Goal: Task Accomplishment & Management: Use online tool/utility

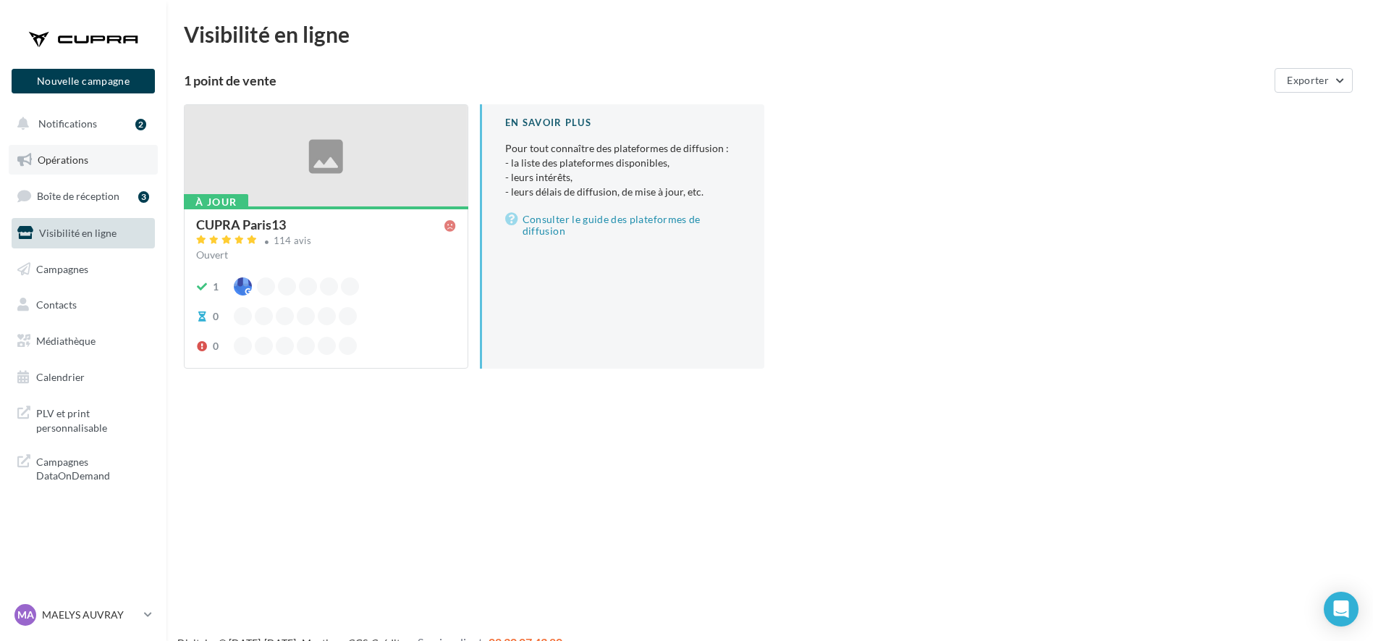
click at [75, 158] on span "Opérations" at bounding box center [63, 159] width 51 height 12
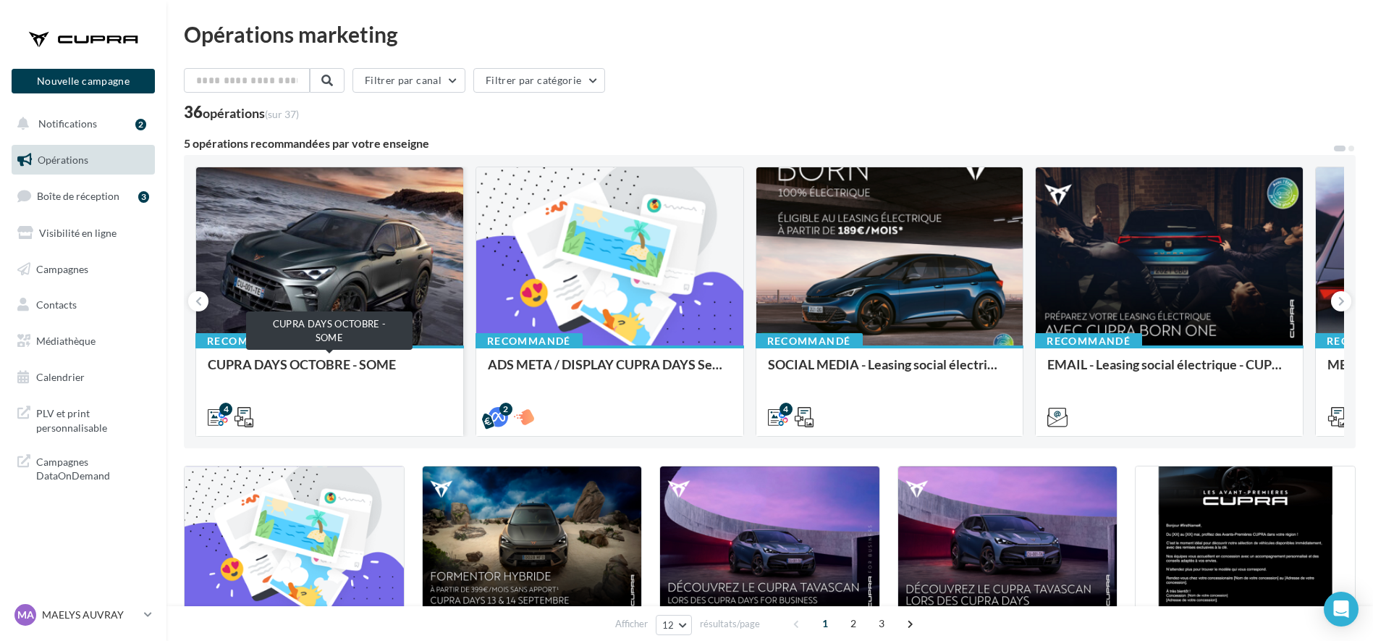
click at [319, 374] on div "CUPRA DAYS OCTOBRE - SOME" at bounding box center [330, 371] width 244 height 29
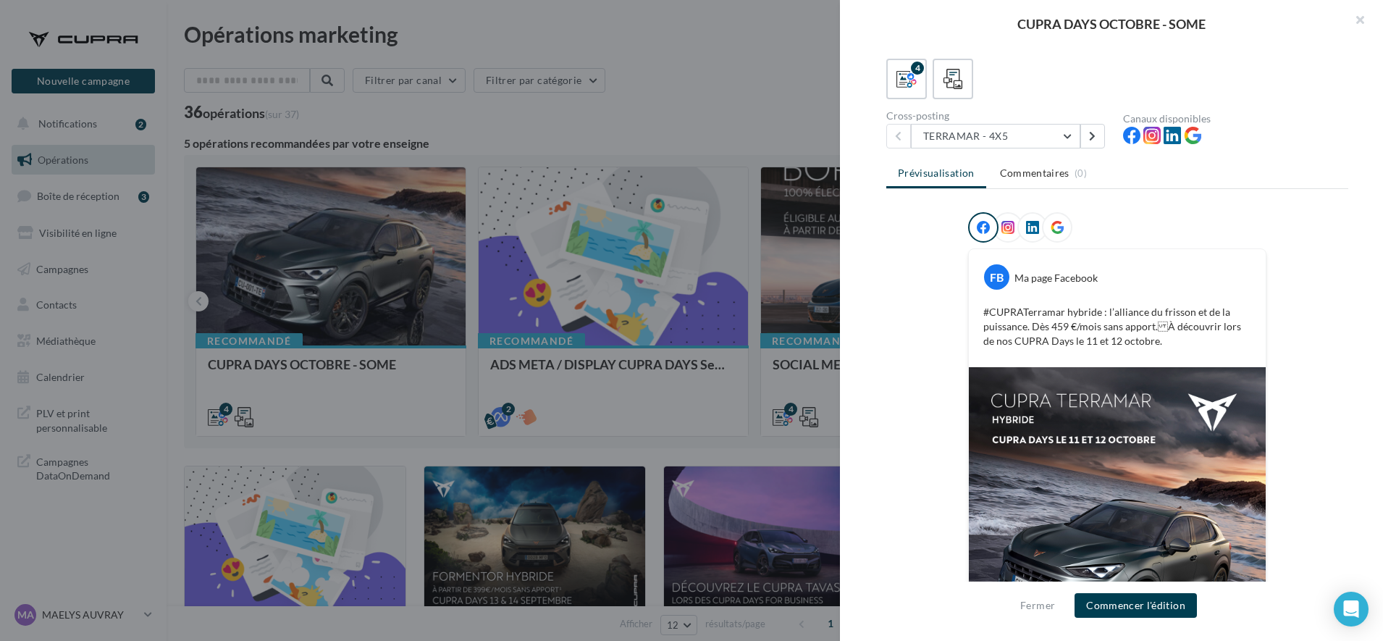
scroll to position [77, 0]
click at [990, 132] on button "TERRAMAR - 4X5" at bounding box center [995, 135] width 169 height 25
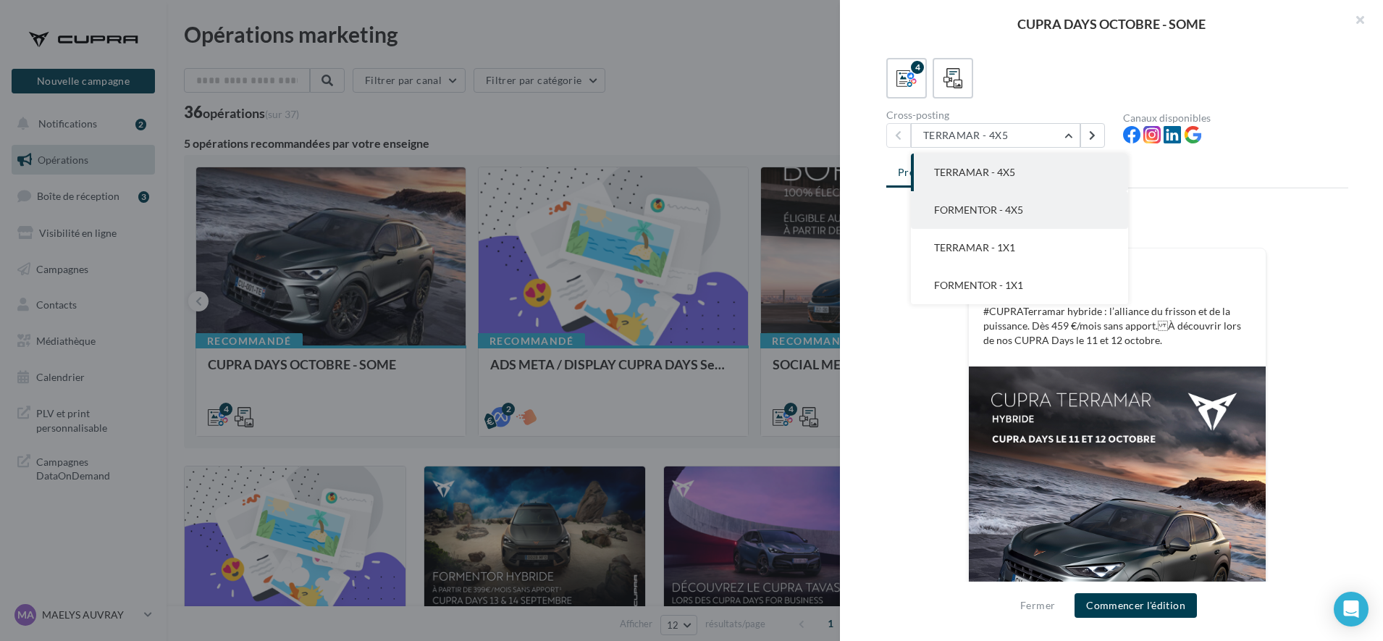
click at [974, 207] on span "FORMENTOR - 4X5" at bounding box center [978, 209] width 89 height 12
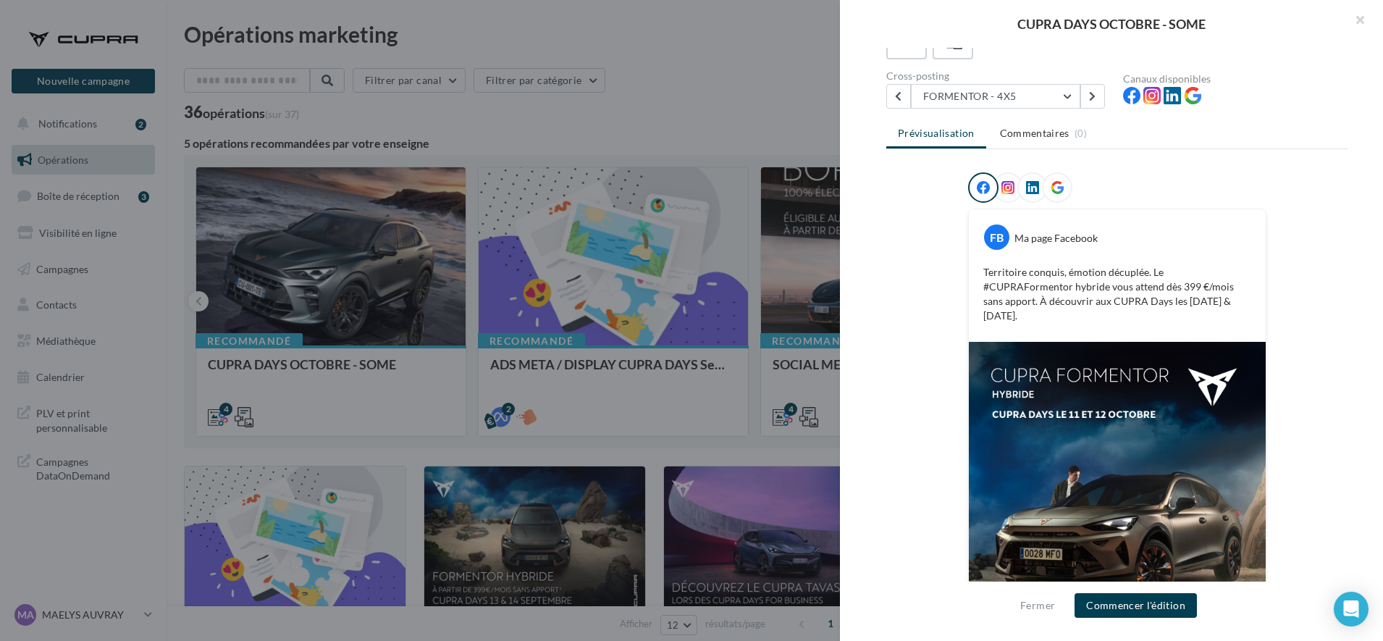
scroll to position [115, 0]
click at [946, 89] on button "FORMENTOR - 4X5" at bounding box center [995, 97] width 169 height 25
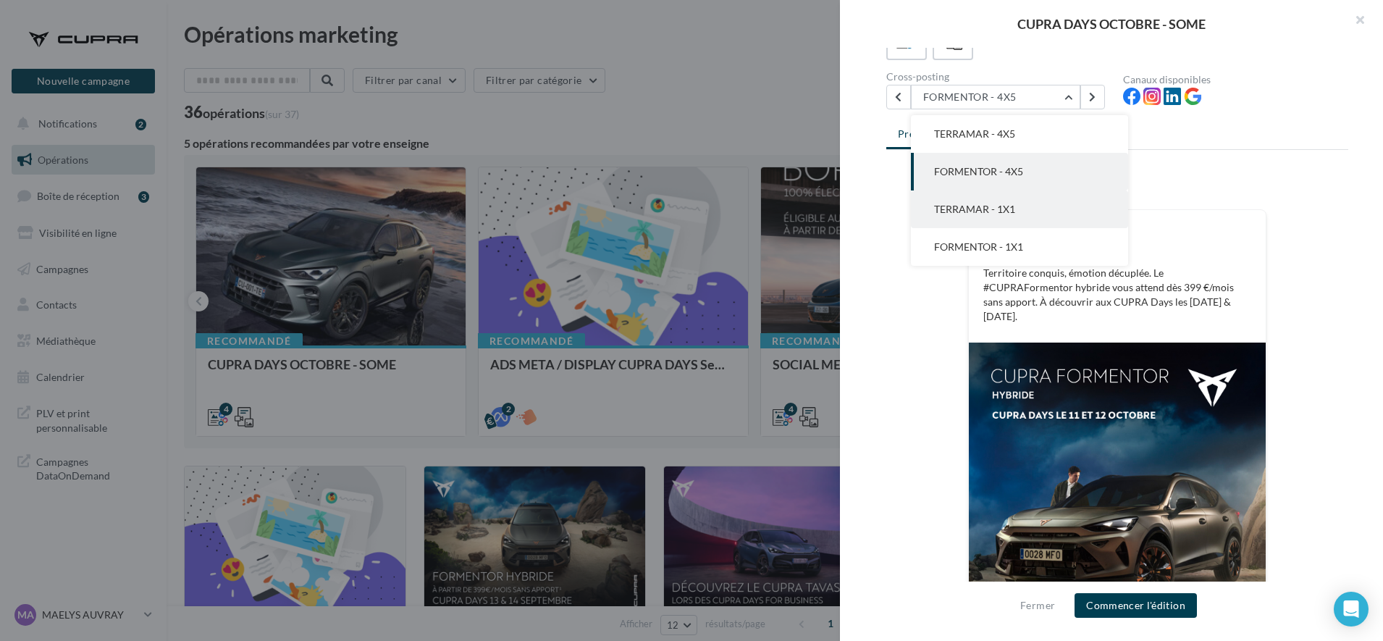
click at [955, 195] on button "TERRAMAR - 1X1" at bounding box center [1019, 209] width 217 height 38
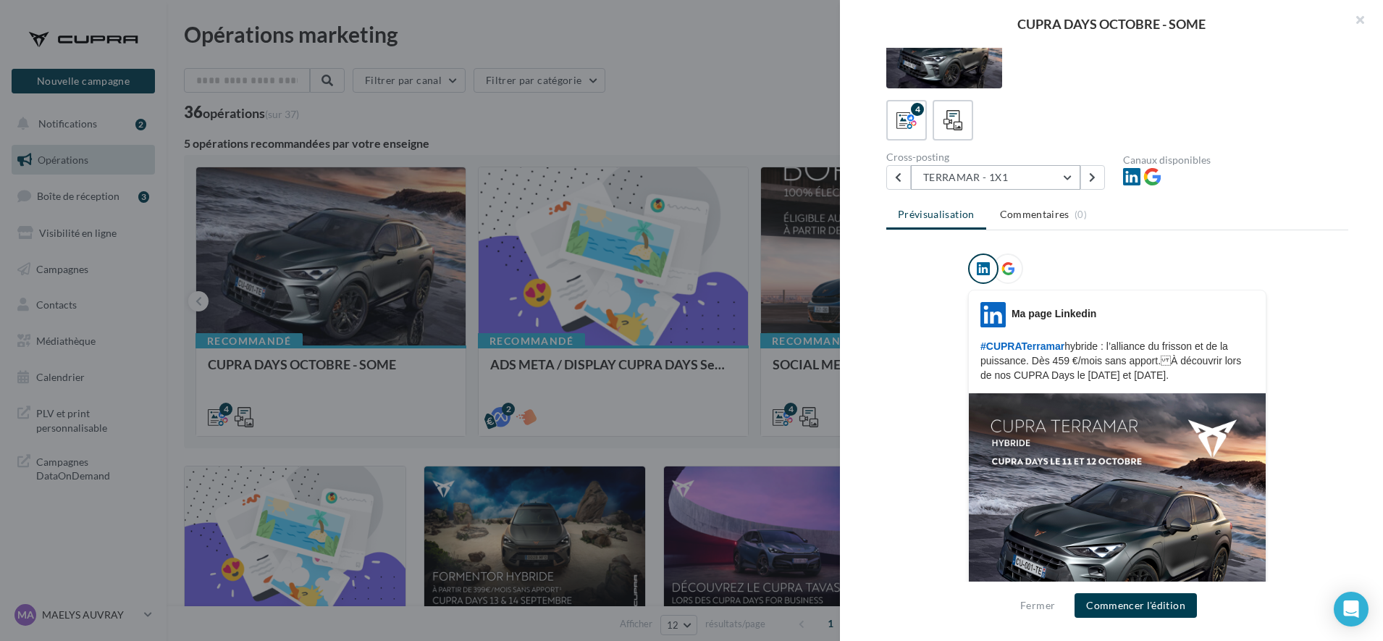
scroll to position [33, 0]
click at [954, 178] on button "TERRAMAR - 1X1" at bounding box center [995, 178] width 169 height 25
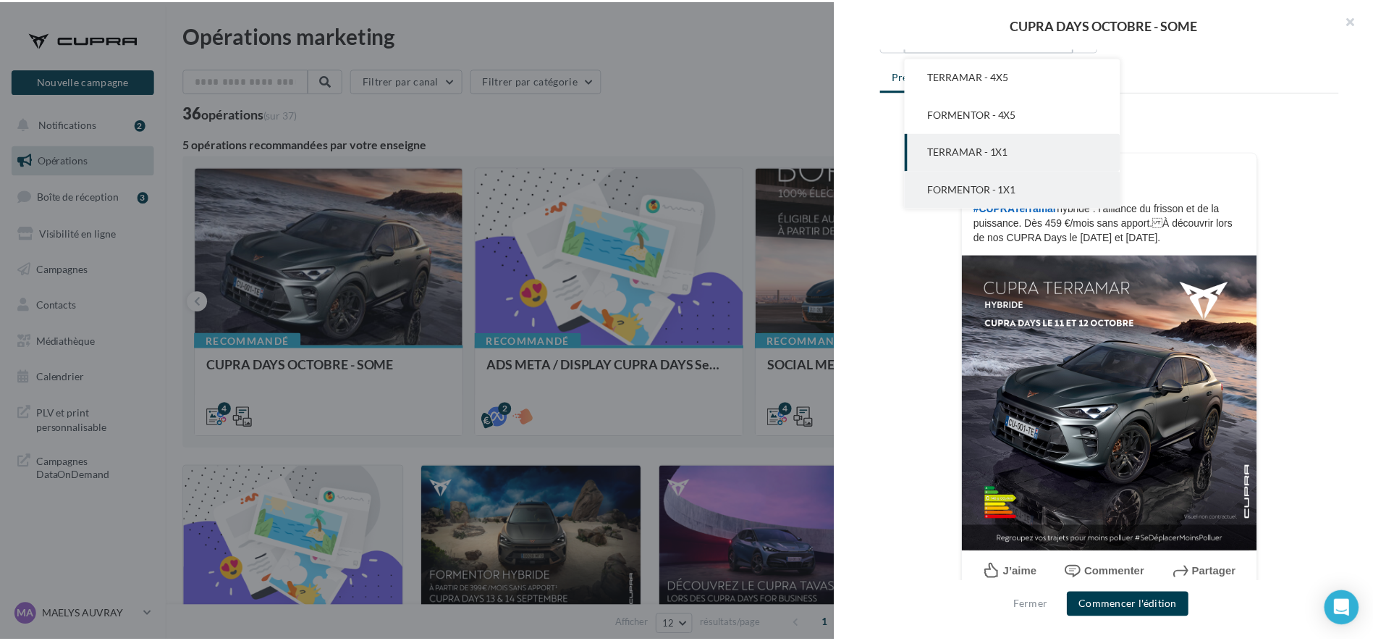
scroll to position [182, 0]
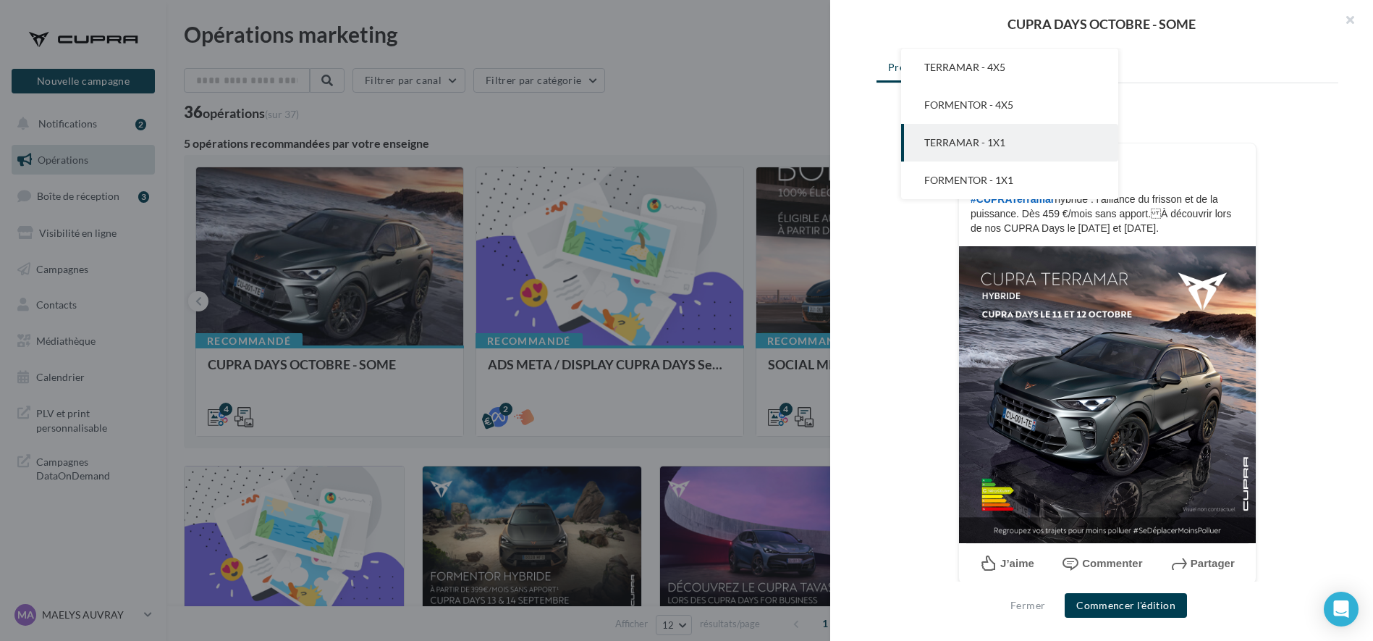
click at [641, 410] on div at bounding box center [686, 320] width 1373 height 641
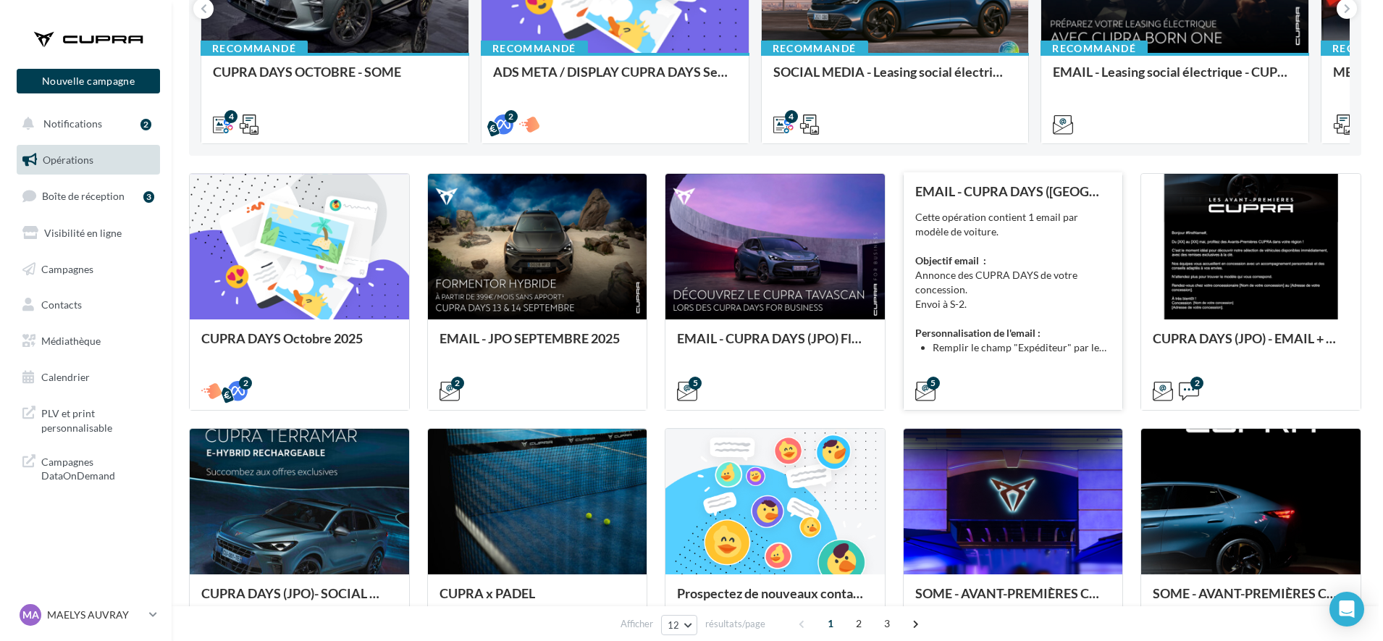
scroll to position [296, 0]
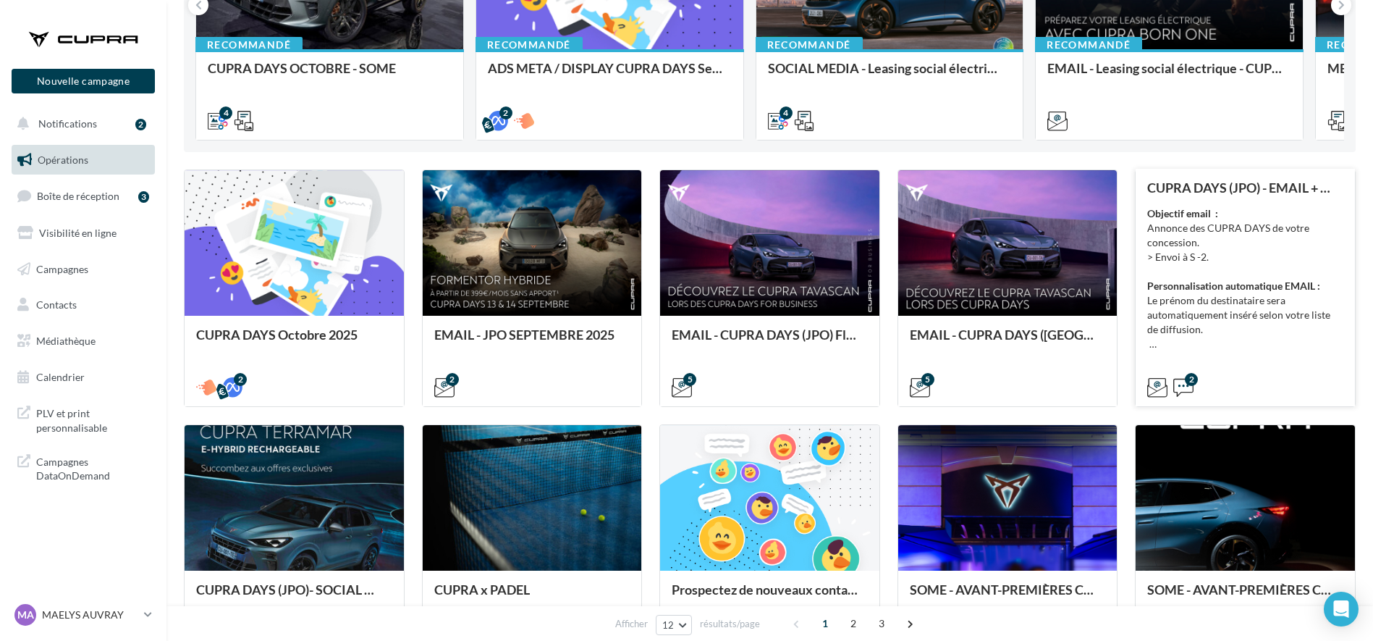
click at [1237, 325] on div "Objectif email : Annonce des CUPRA DAYS de votre concession. > Envoi à S -2. Pe…" at bounding box center [1245, 278] width 196 height 145
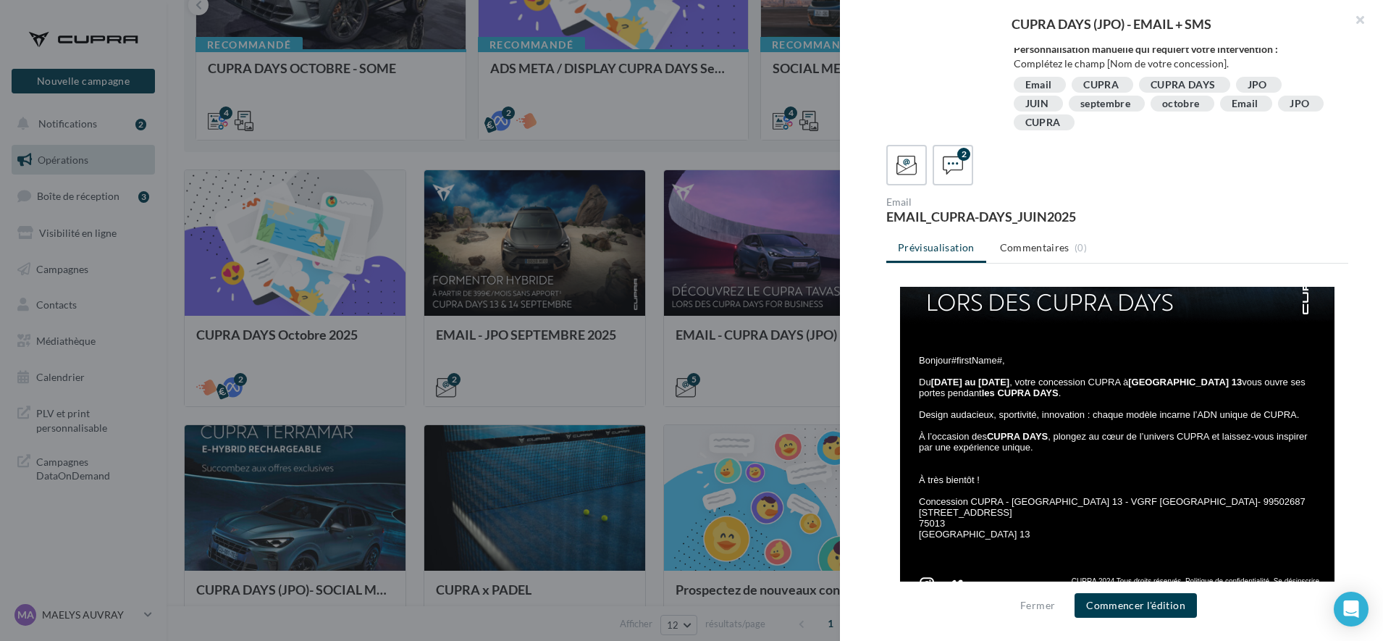
scroll to position [219, 0]
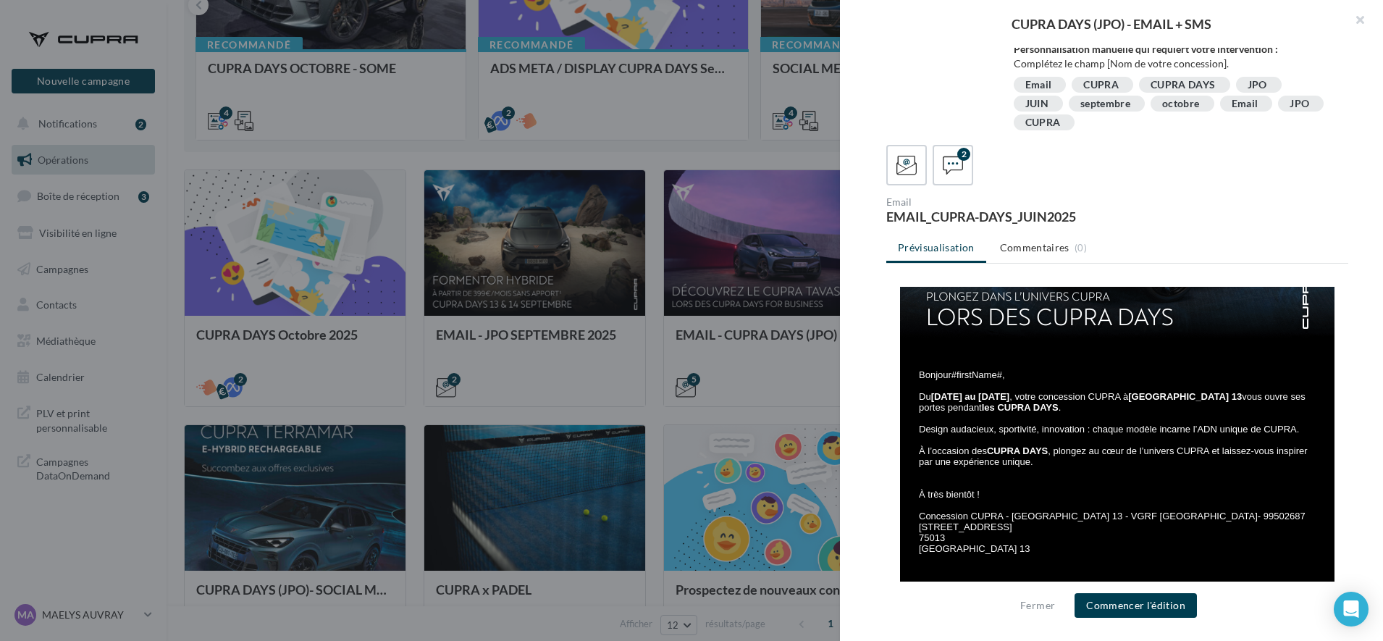
click at [783, 371] on div at bounding box center [691, 320] width 1383 height 641
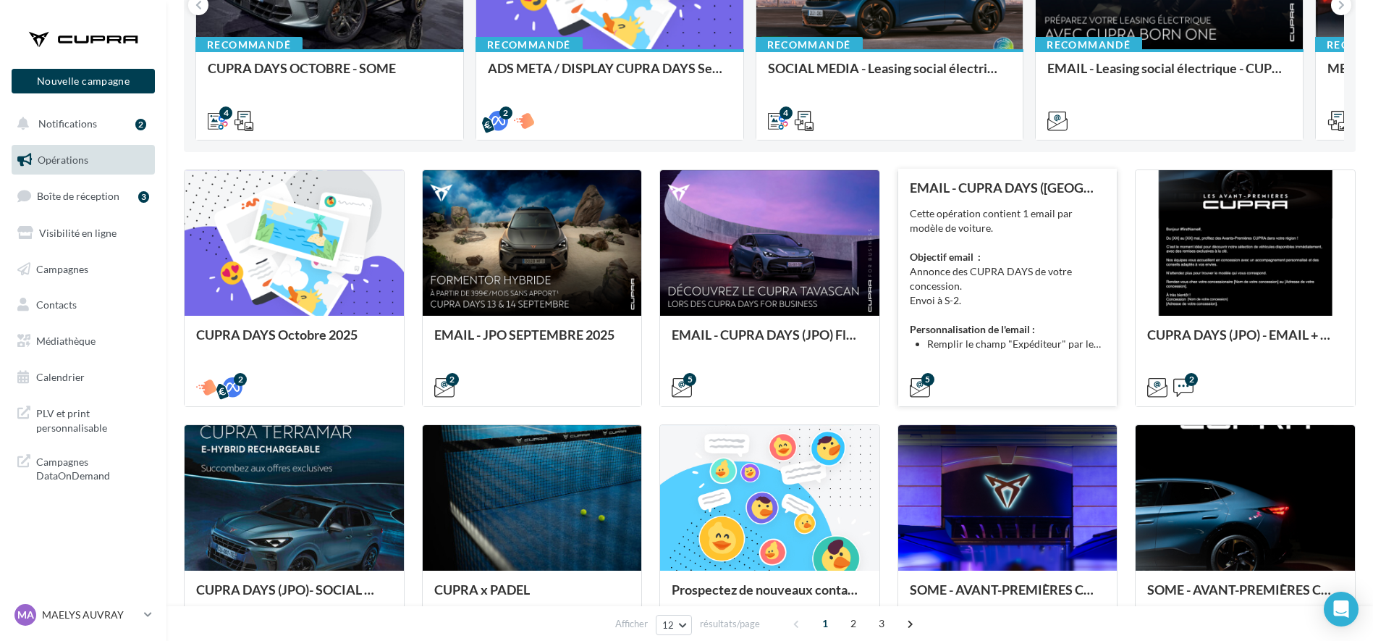
click at [966, 344] on li "Remplir le champ "Expéditeur" par le nom de votre concession." at bounding box center [1016, 344] width 179 height 14
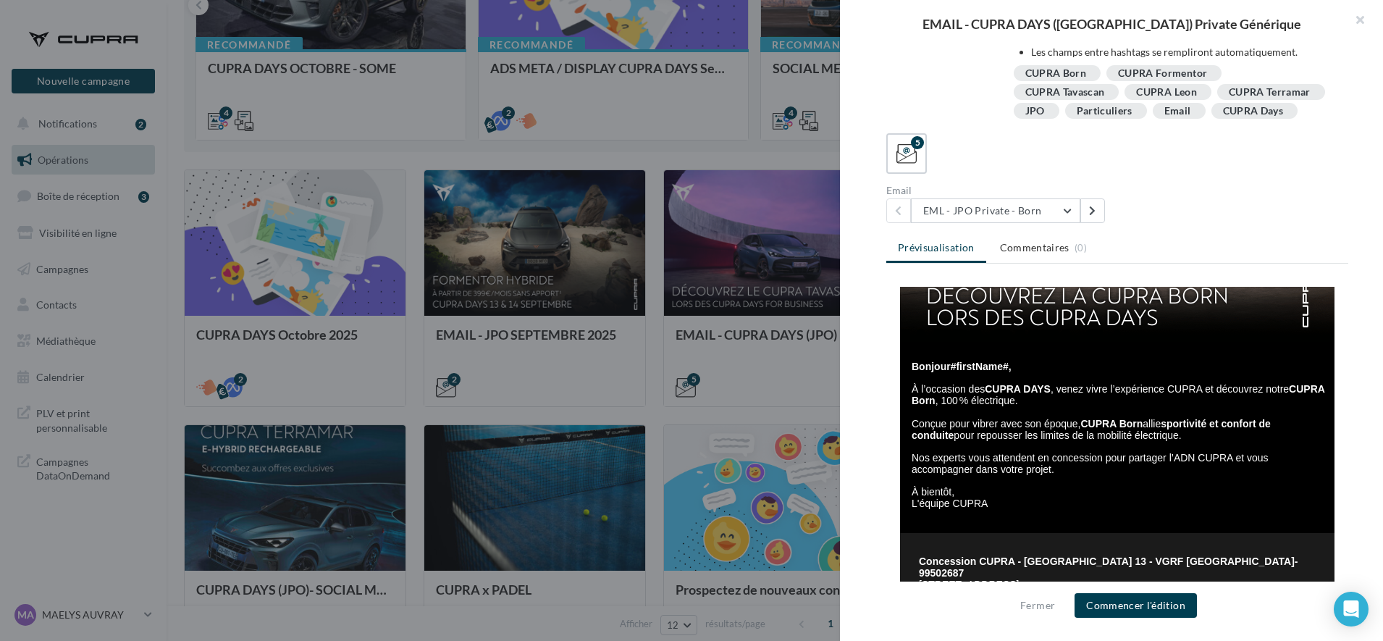
scroll to position [221, 0]
click at [977, 219] on button "EML - JPO Private - Born" at bounding box center [995, 210] width 169 height 25
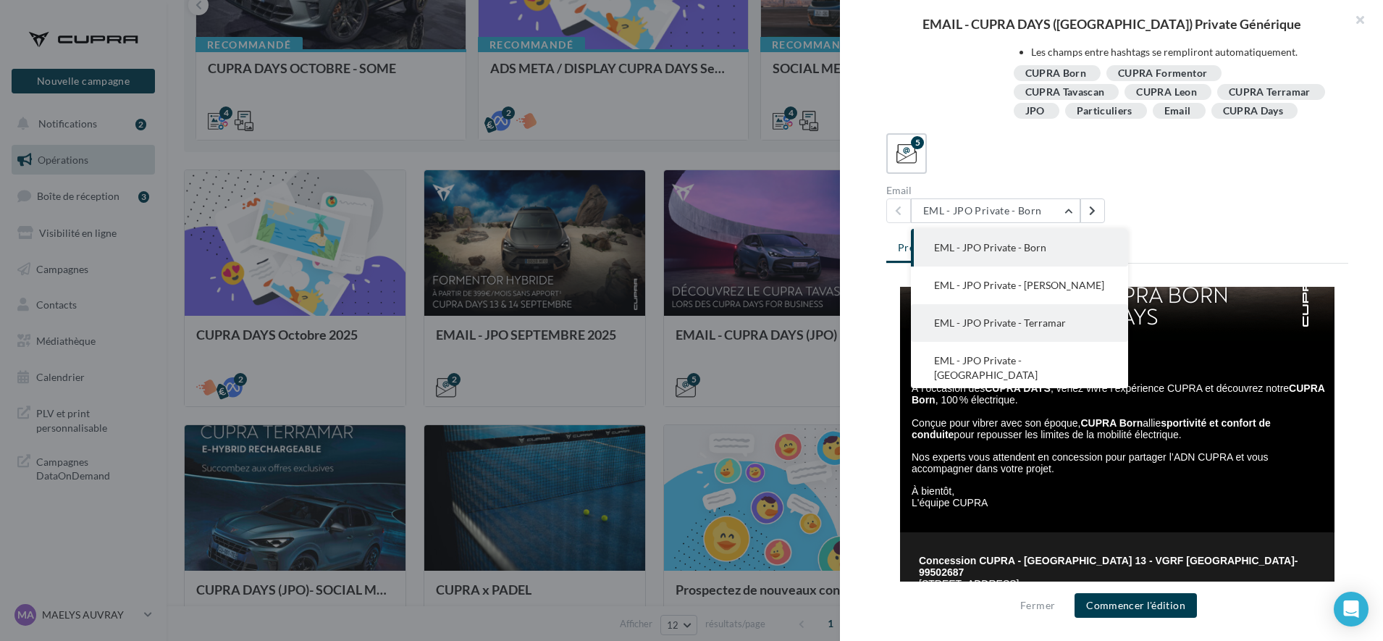
click at [1003, 321] on span "EML - JPO Private - Terramar" at bounding box center [1000, 322] width 132 height 12
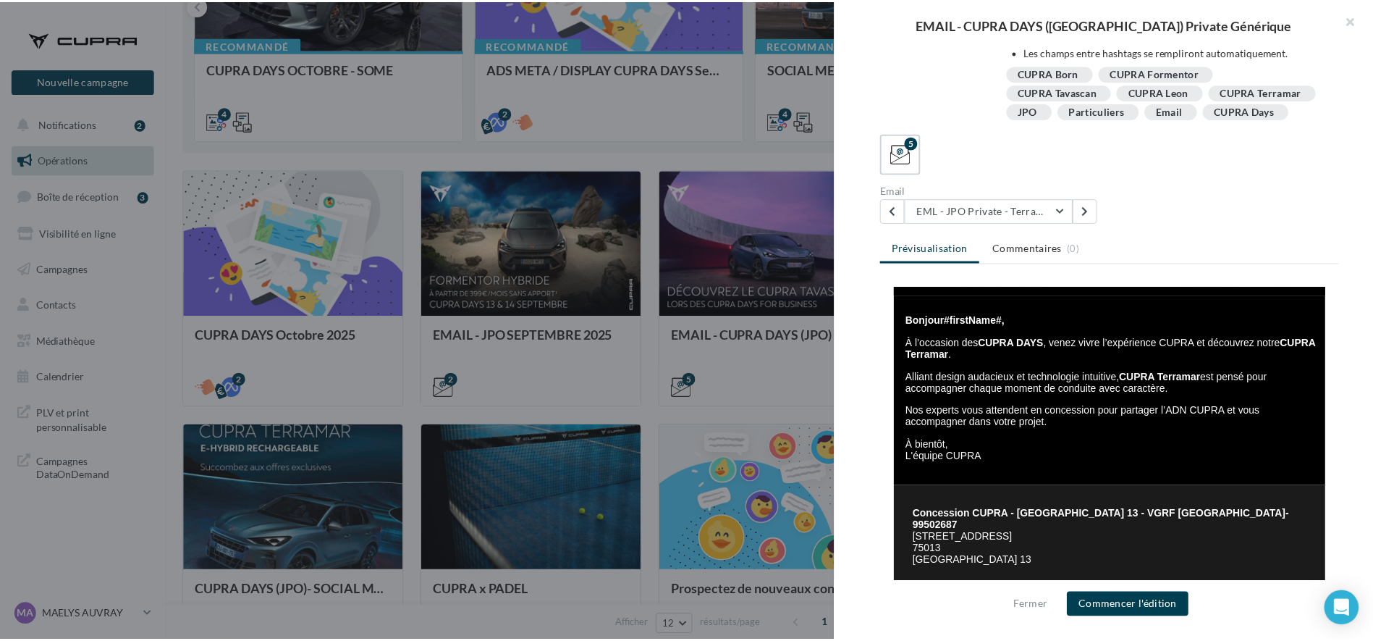
scroll to position [258, 0]
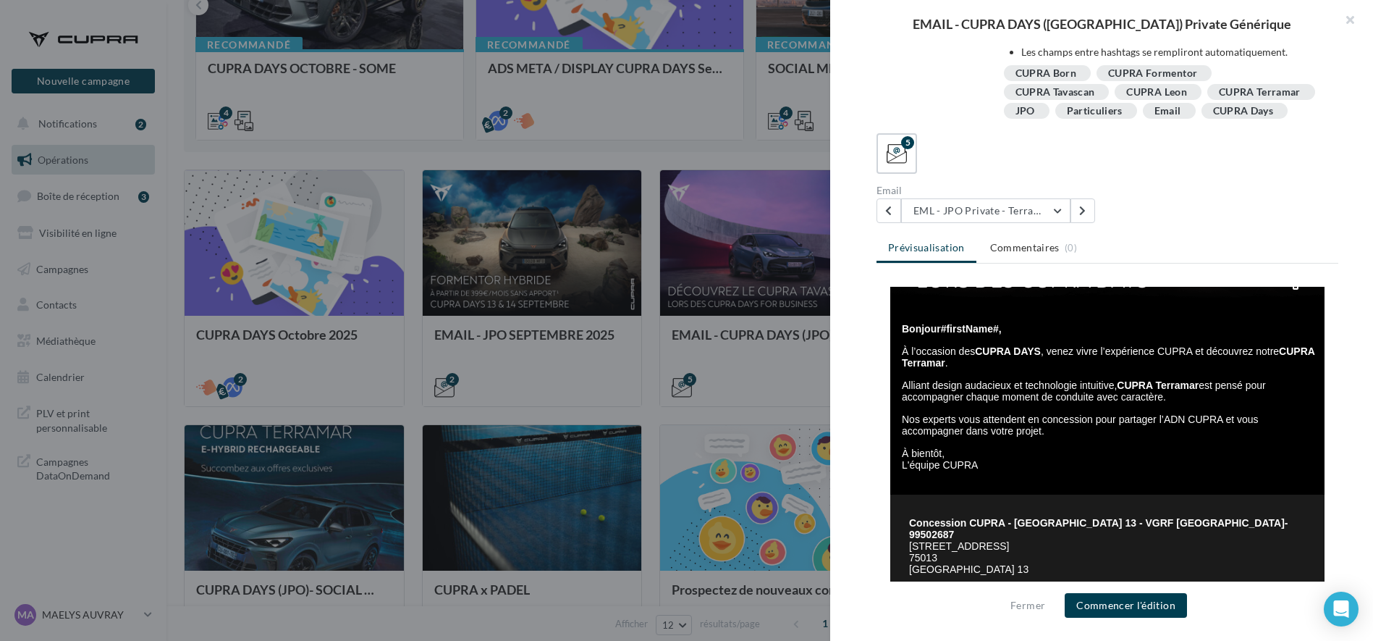
click at [718, 409] on div at bounding box center [686, 320] width 1373 height 641
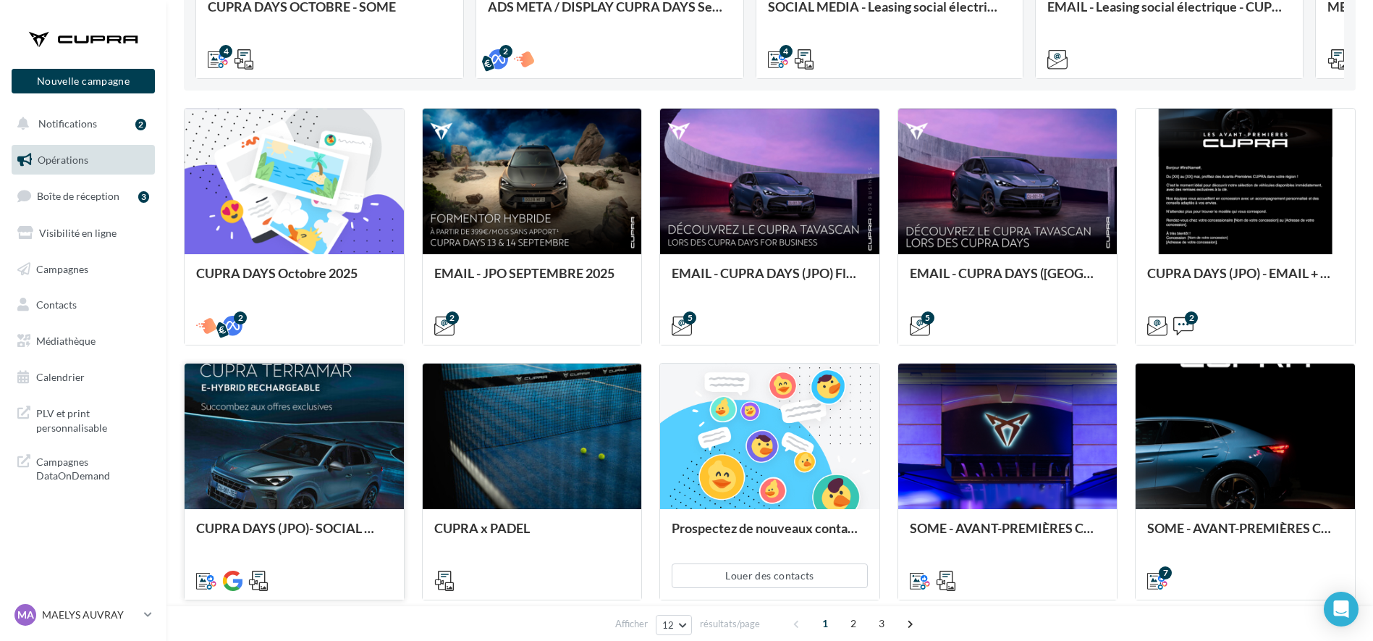
scroll to position [0, 0]
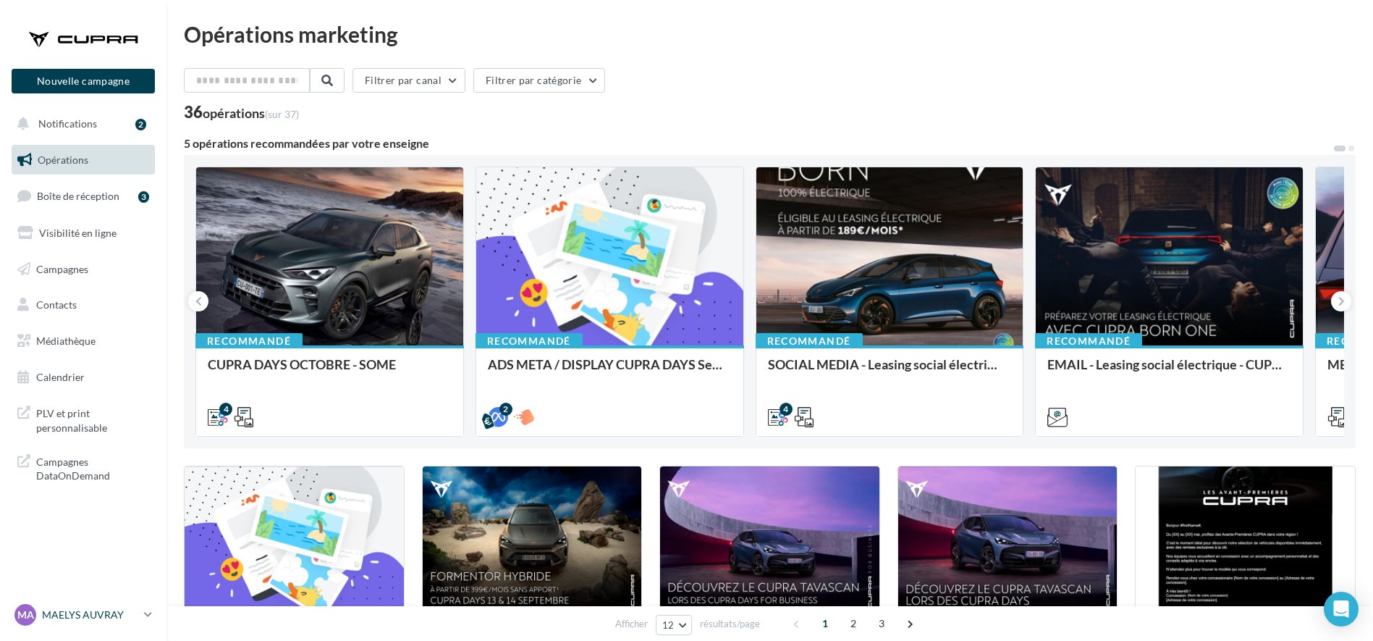
click at [98, 620] on p "MAELYS AUVRAY" at bounding box center [90, 614] width 96 height 14
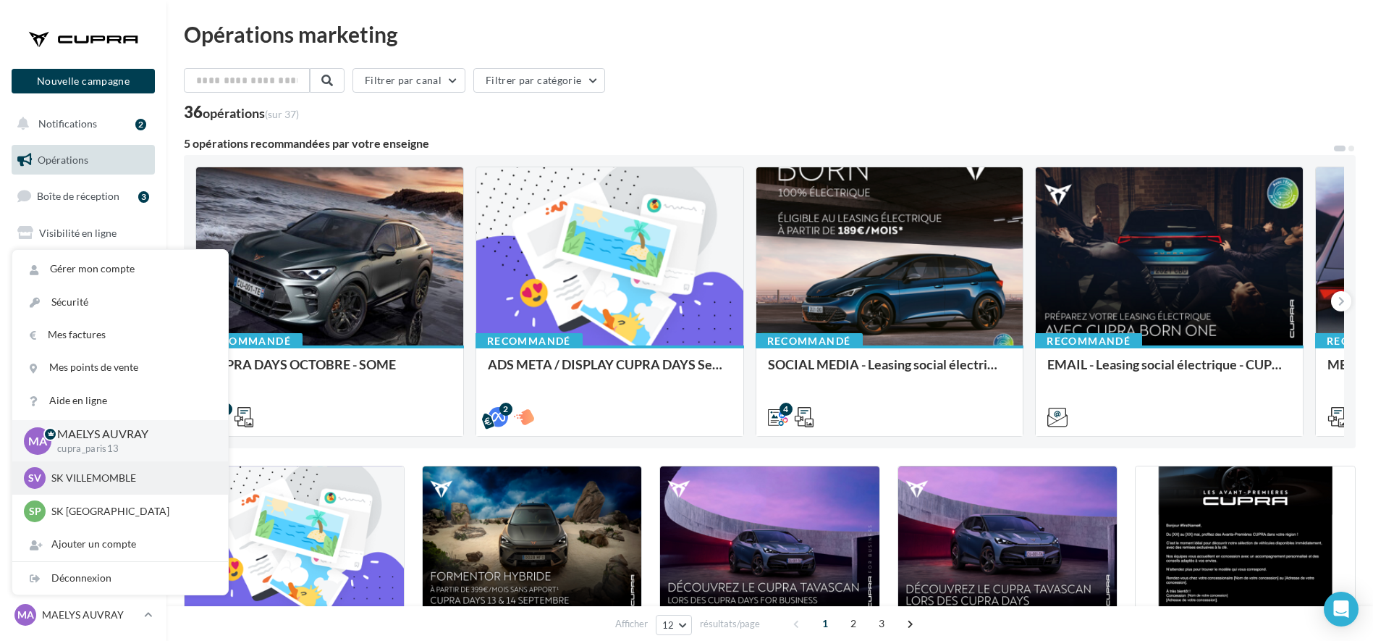
click at [90, 474] on p "SK VILLEMOMBLE" at bounding box center [130, 478] width 159 height 14
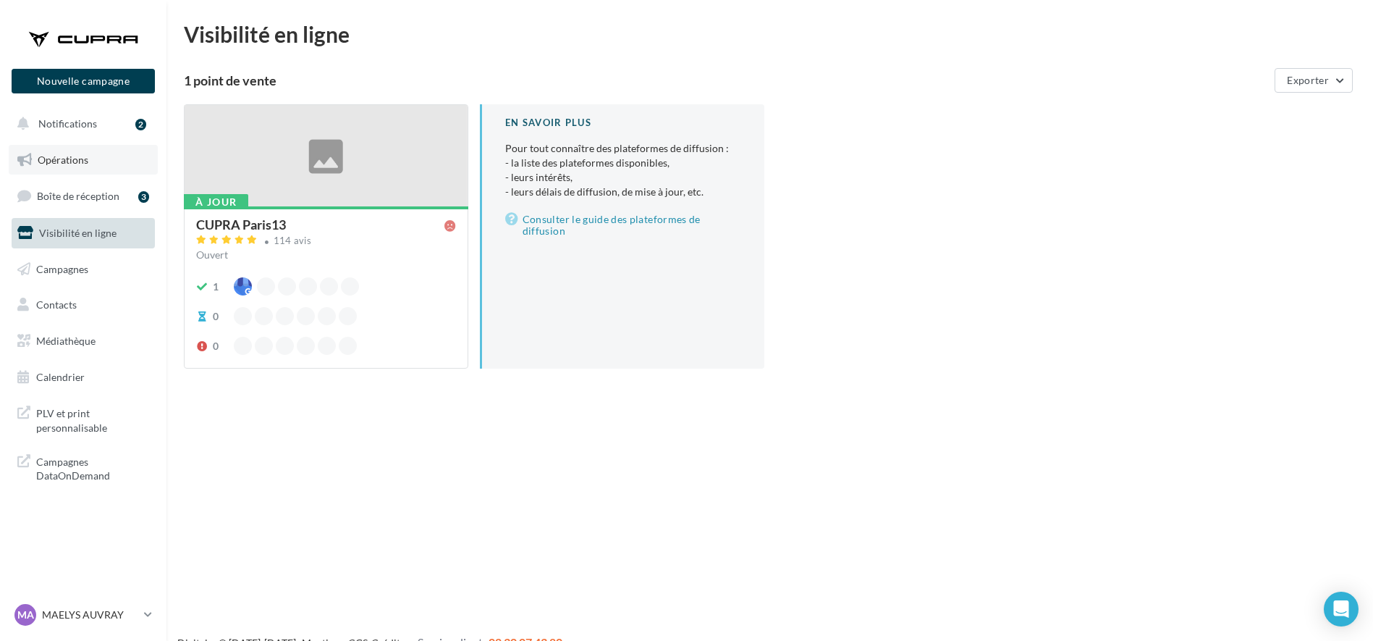
click at [48, 156] on span "Opérations" at bounding box center [63, 159] width 51 height 12
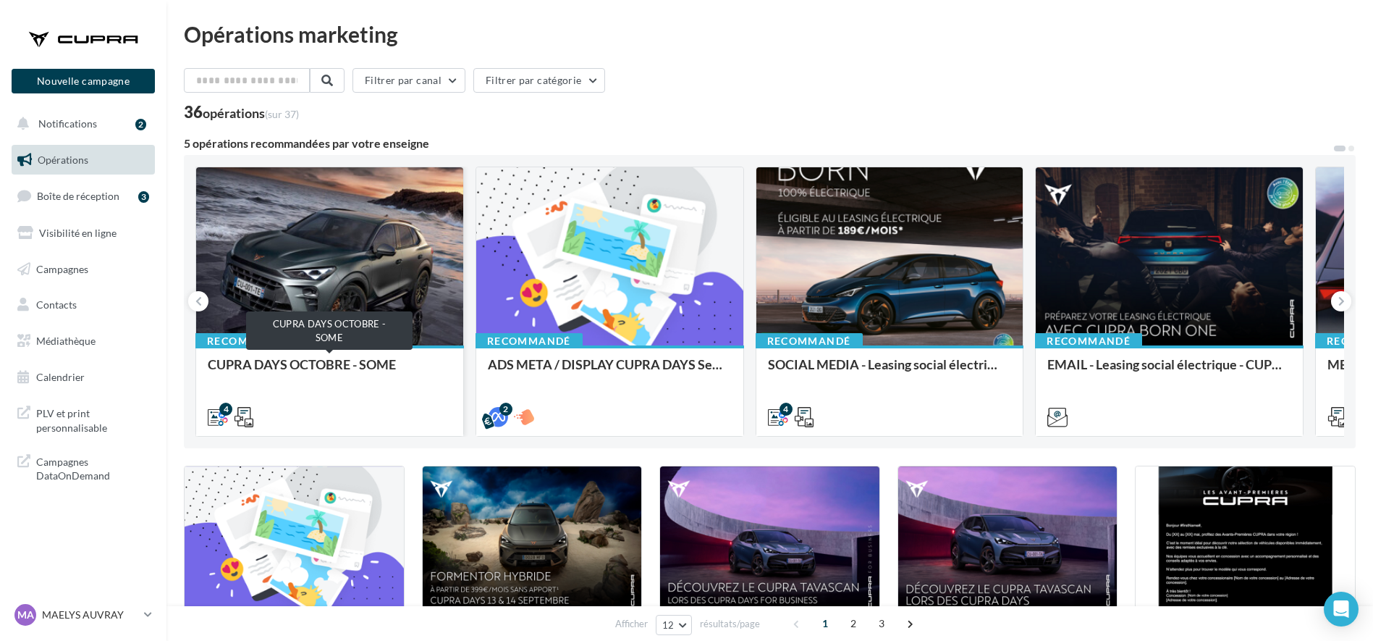
click at [324, 368] on div "CUPRA DAYS OCTOBRE - SOME" at bounding box center [330, 371] width 244 height 29
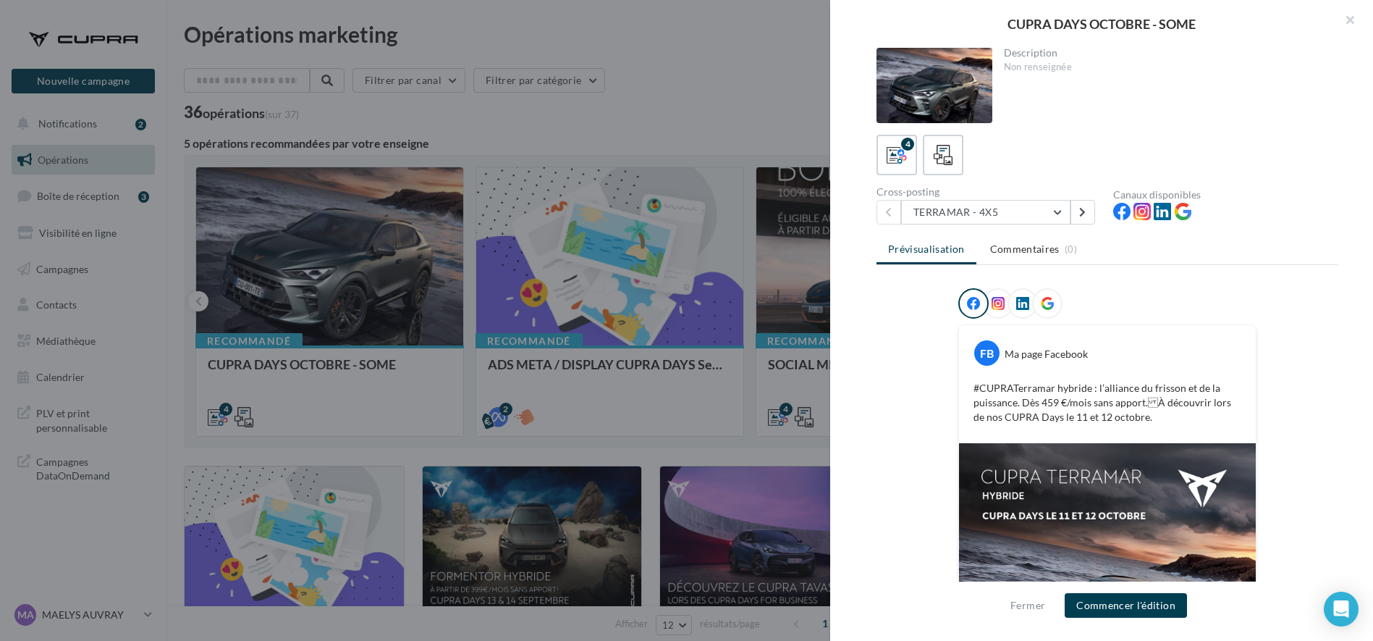
click at [691, 118] on div at bounding box center [686, 320] width 1373 height 641
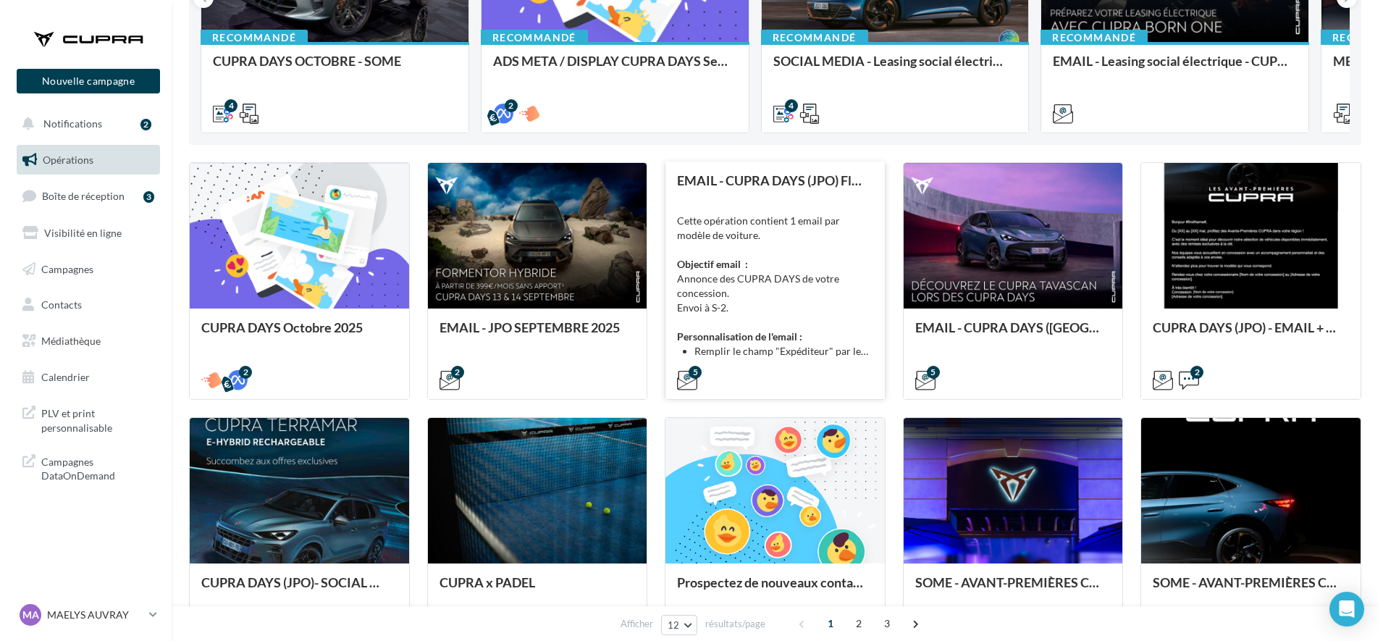
scroll to position [333, 0]
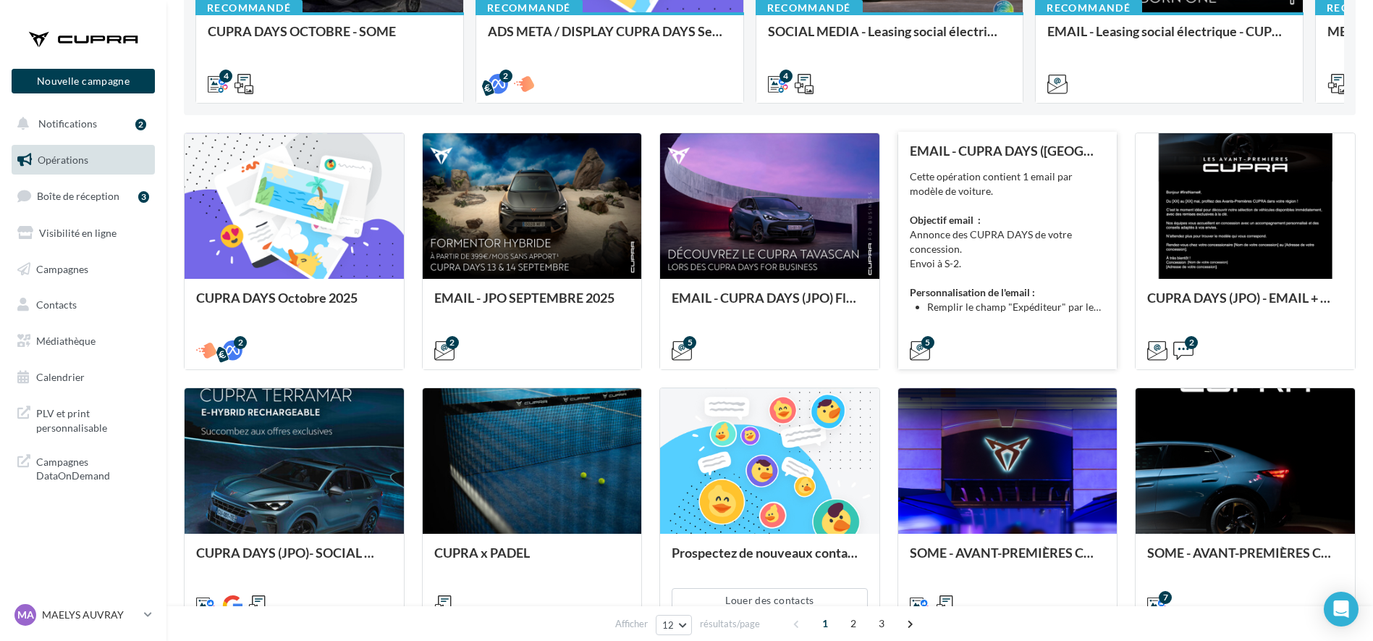
click at [1009, 300] on li "Remplir le champ "Expéditeur" par le nom de votre concession." at bounding box center [1016, 307] width 179 height 14
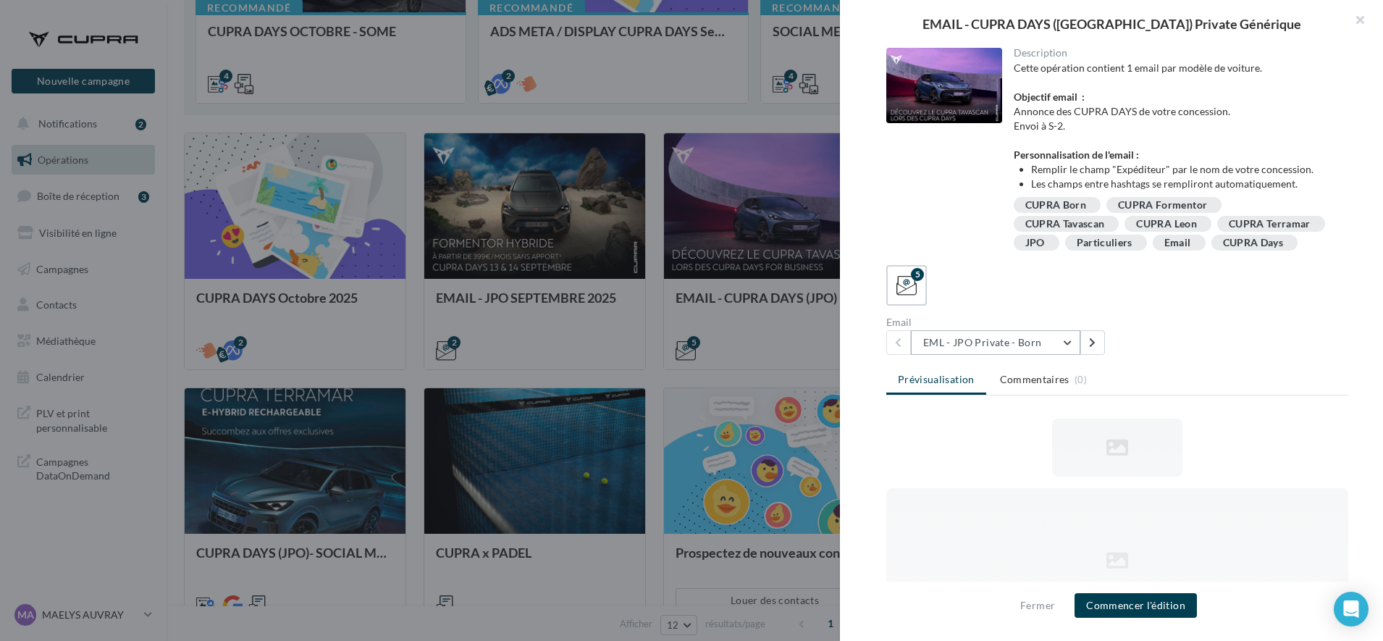
click at [972, 355] on button "EML - JPO Private - Born" at bounding box center [995, 342] width 169 height 25
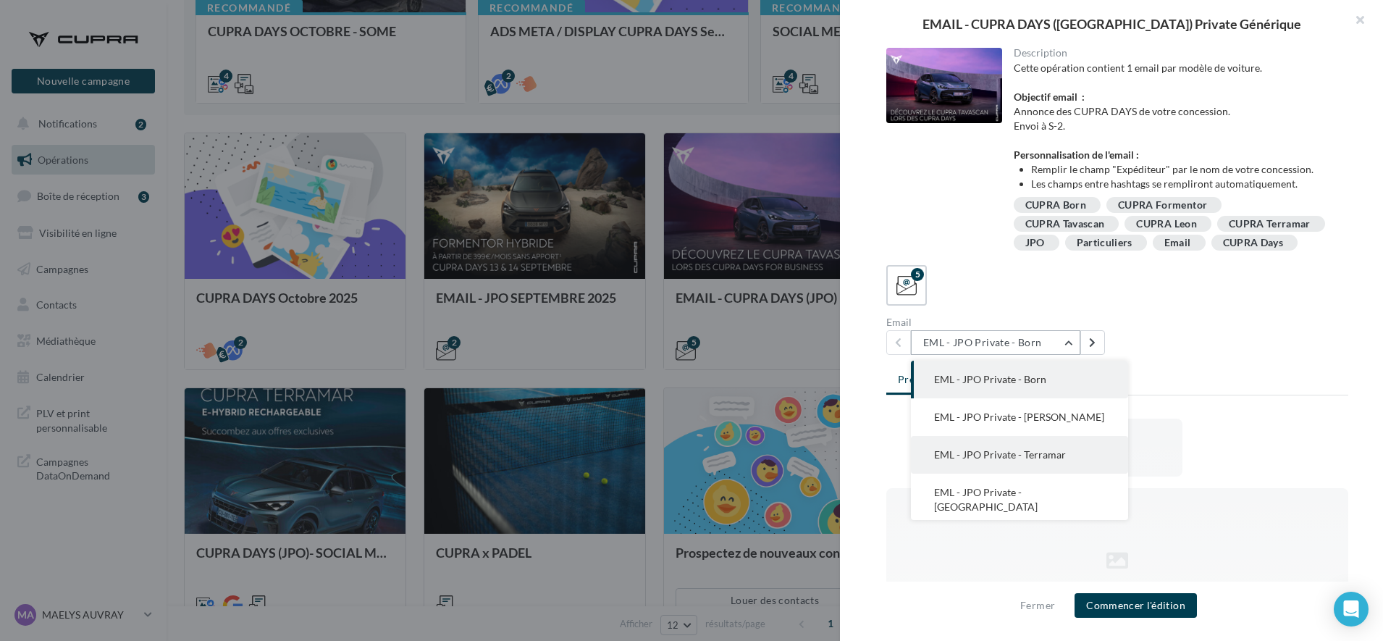
scroll to position [0, 0]
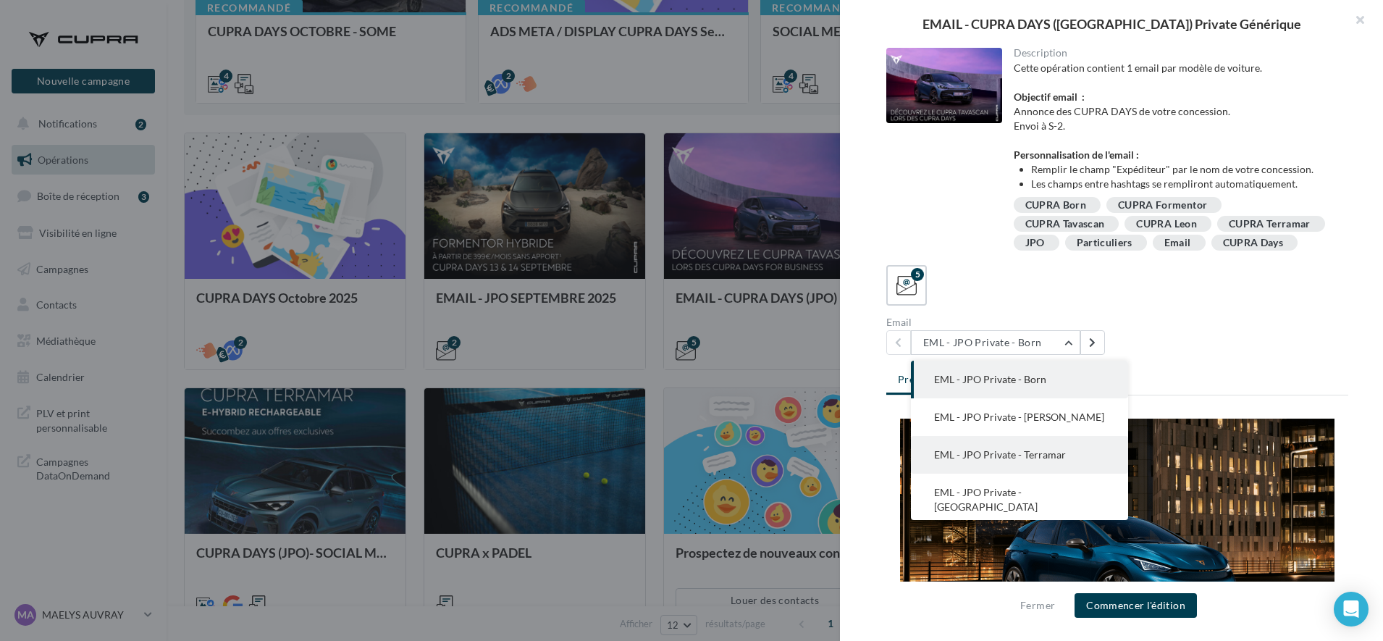
click at [1034, 473] on button "EML - JPO Private - Terramar" at bounding box center [1019, 455] width 217 height 38
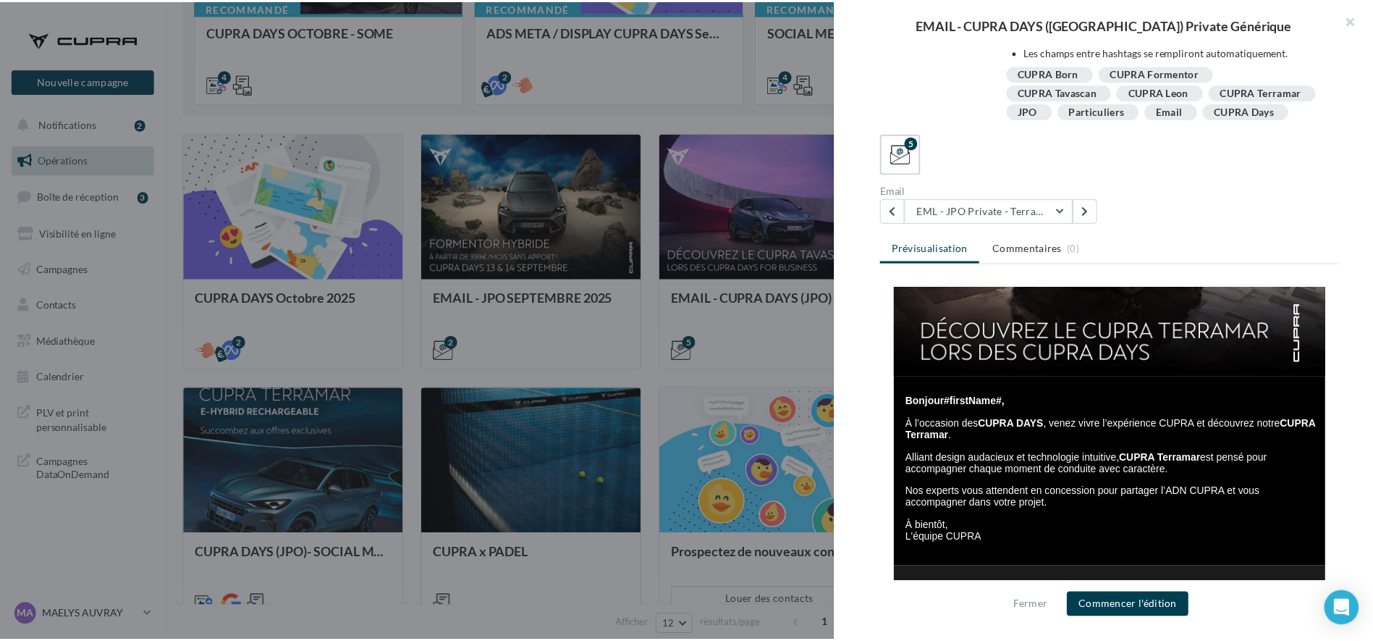
scroll to position [190, 0]
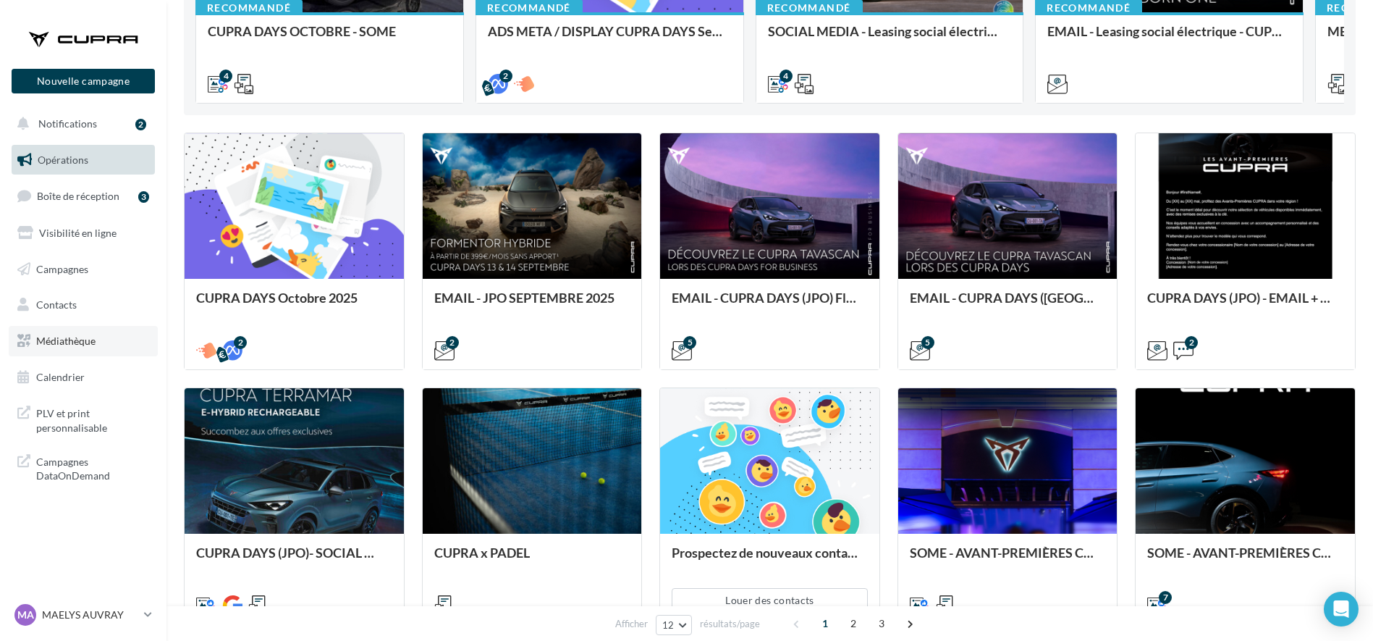
click at [70, 340] on span "Médiathèque" at bounding box center [65, 340] width 59 height 12
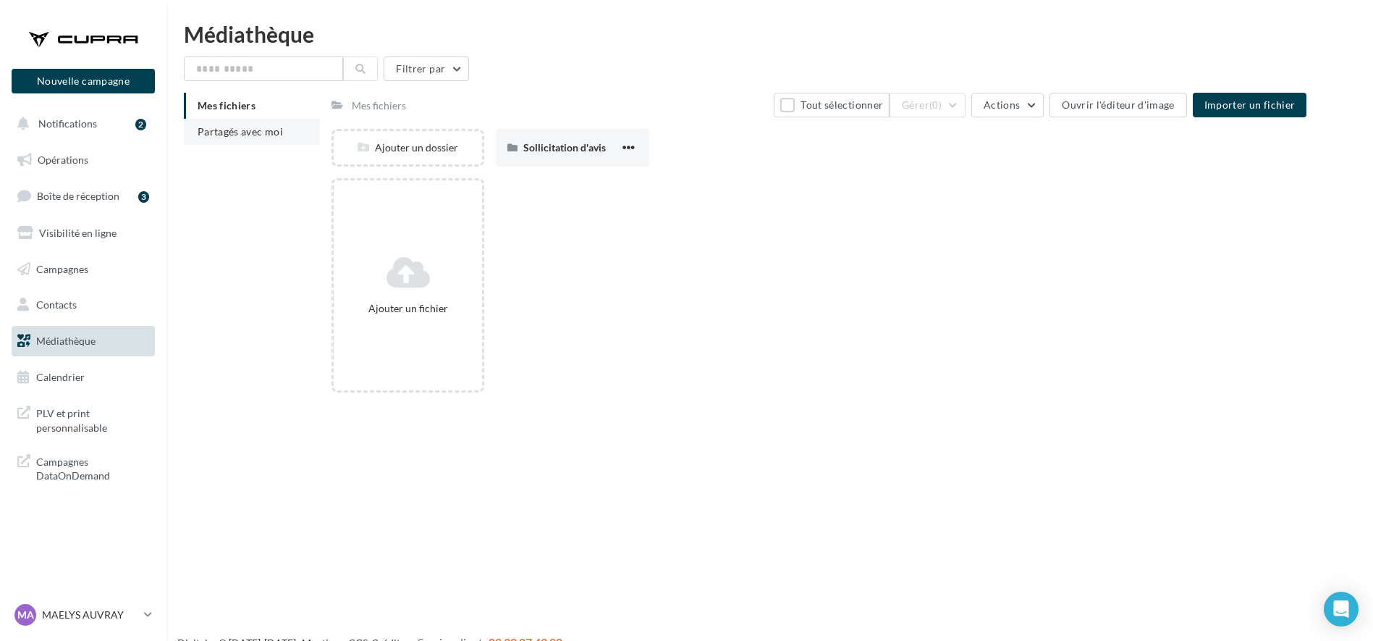
click at [261, 130] on span "Partagés avec moi" at bounding box center [240, 131] width 85 height 12
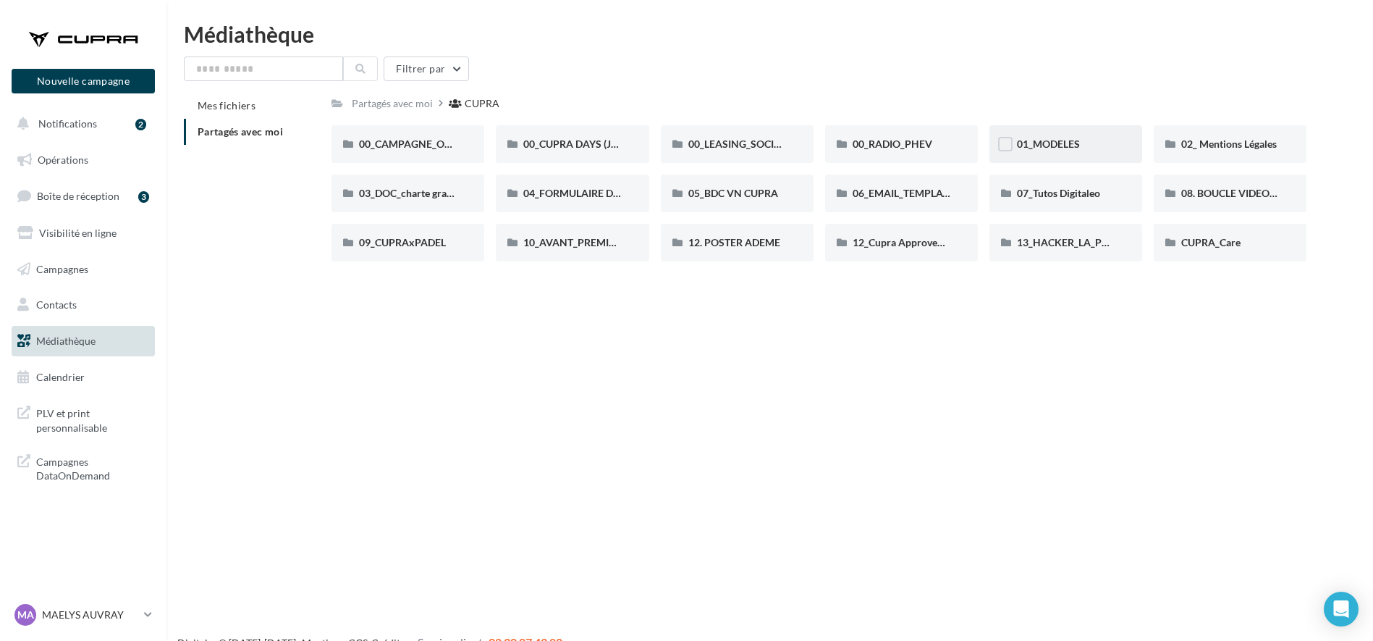
click at [1069, 147] on span "01_MODELES" at bounding box center [1048, 144] width 63 height 12
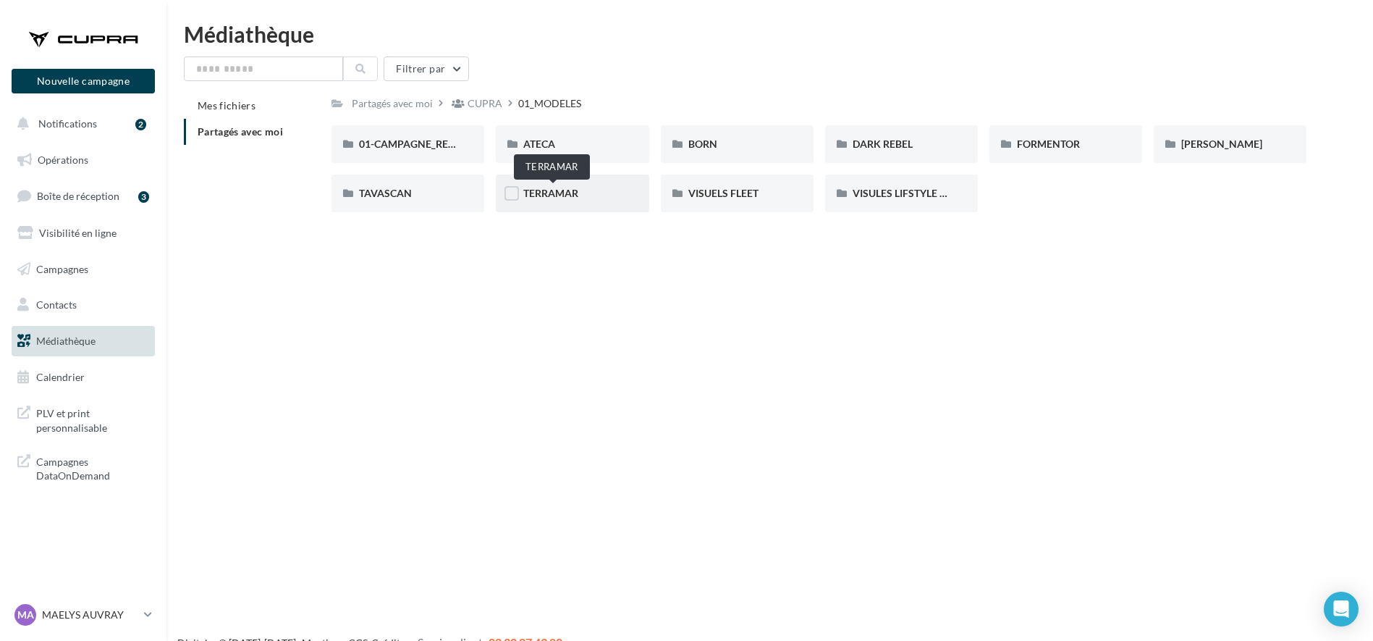
click at [572, 193] on span "TERRAMAR" at bounding box center [550, 193] width 55 height 12
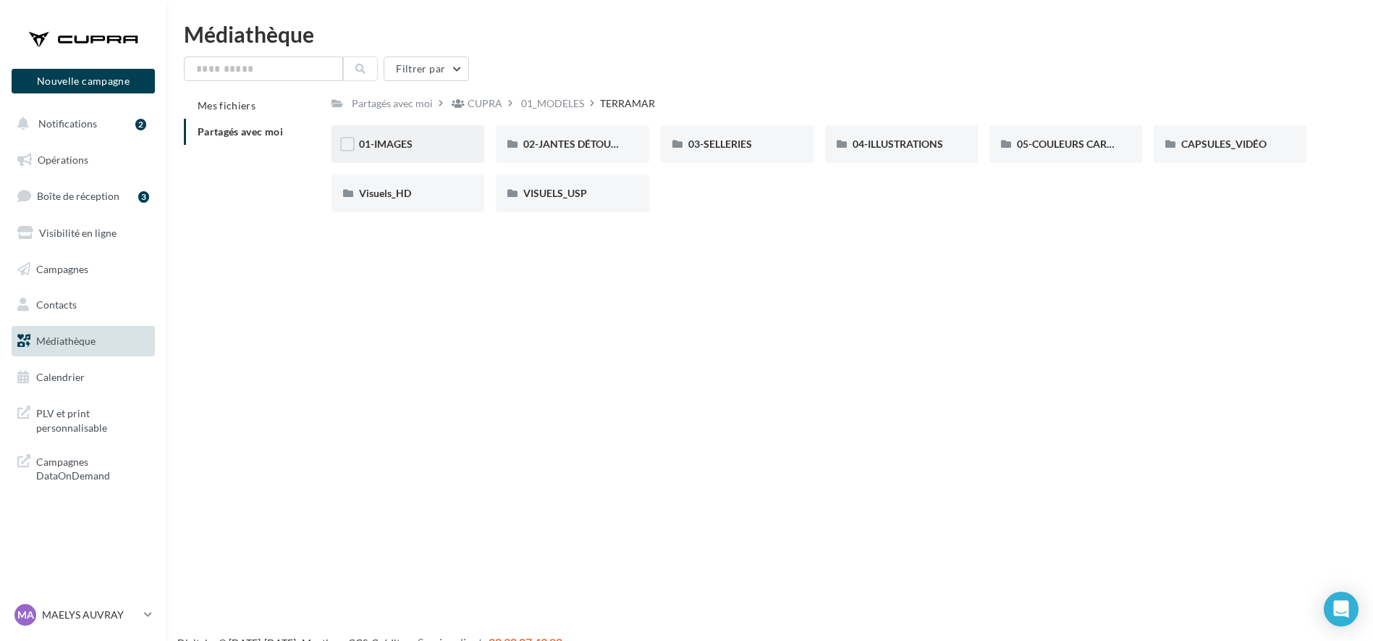
click at [418, 145] on div "01-IMAGES" at bounding box center [408, 144] width 98 height 14
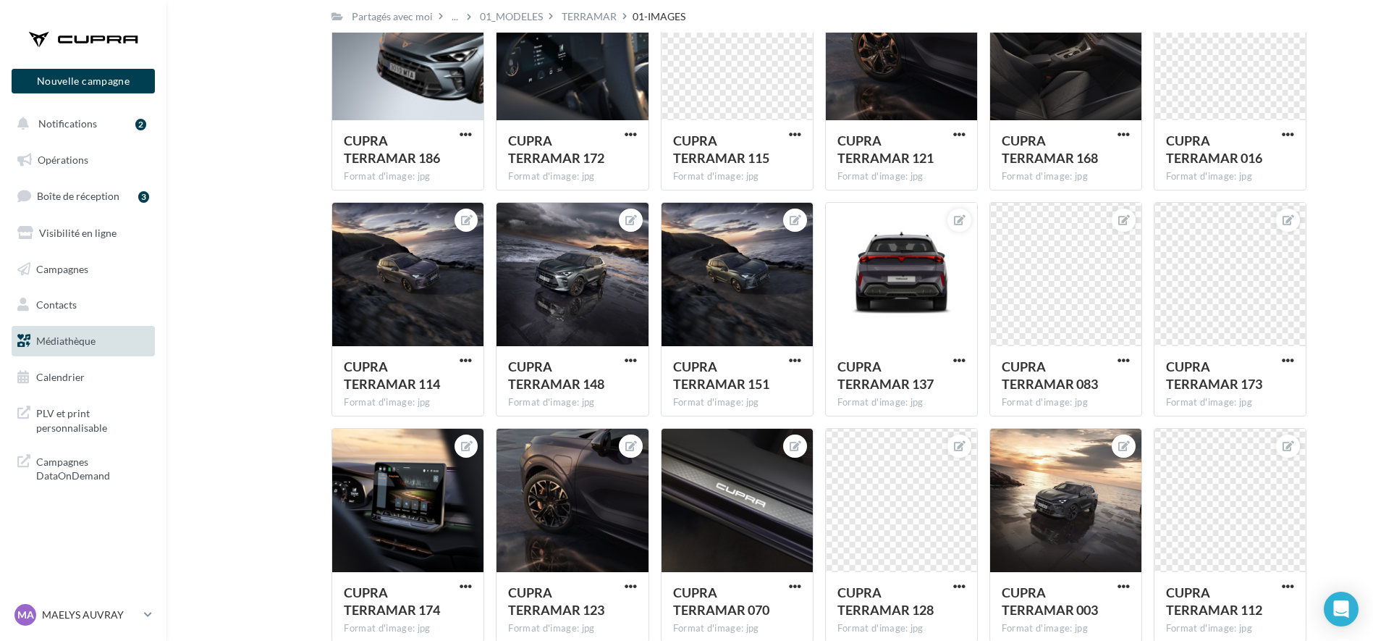
scroll to position [824, 0]
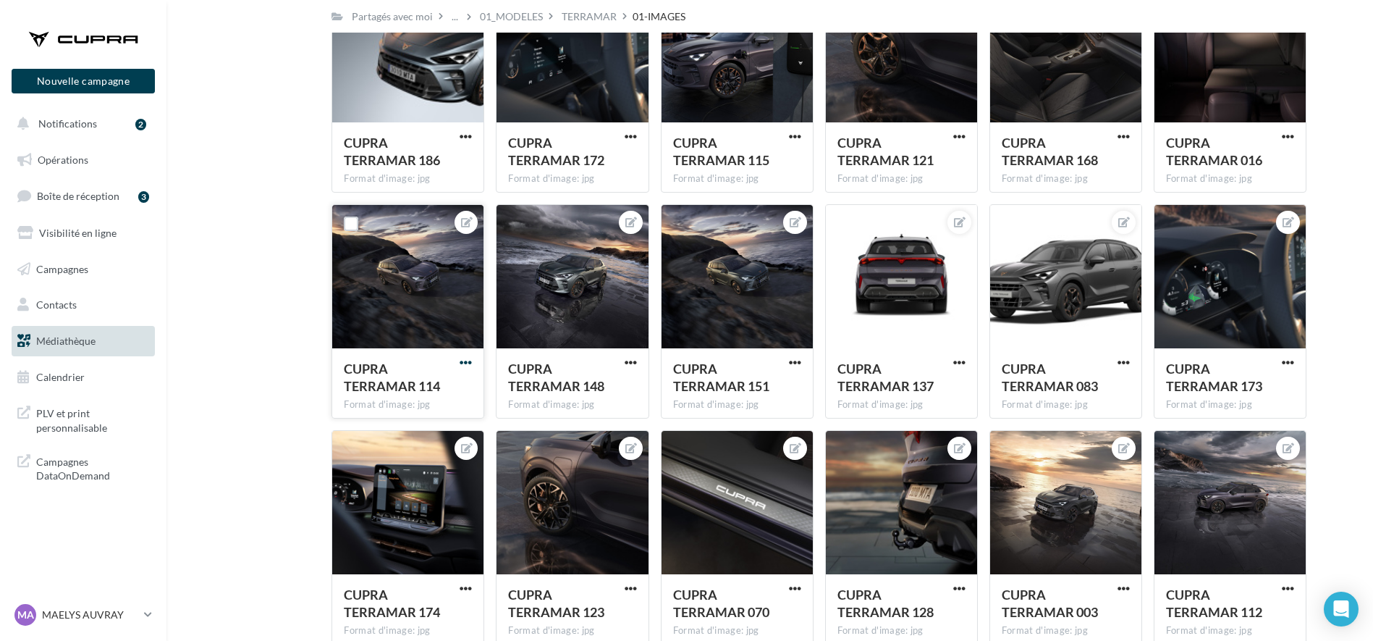
click at [465, 365] on span "button" at bounding box center [466, 362] width 12 height 12
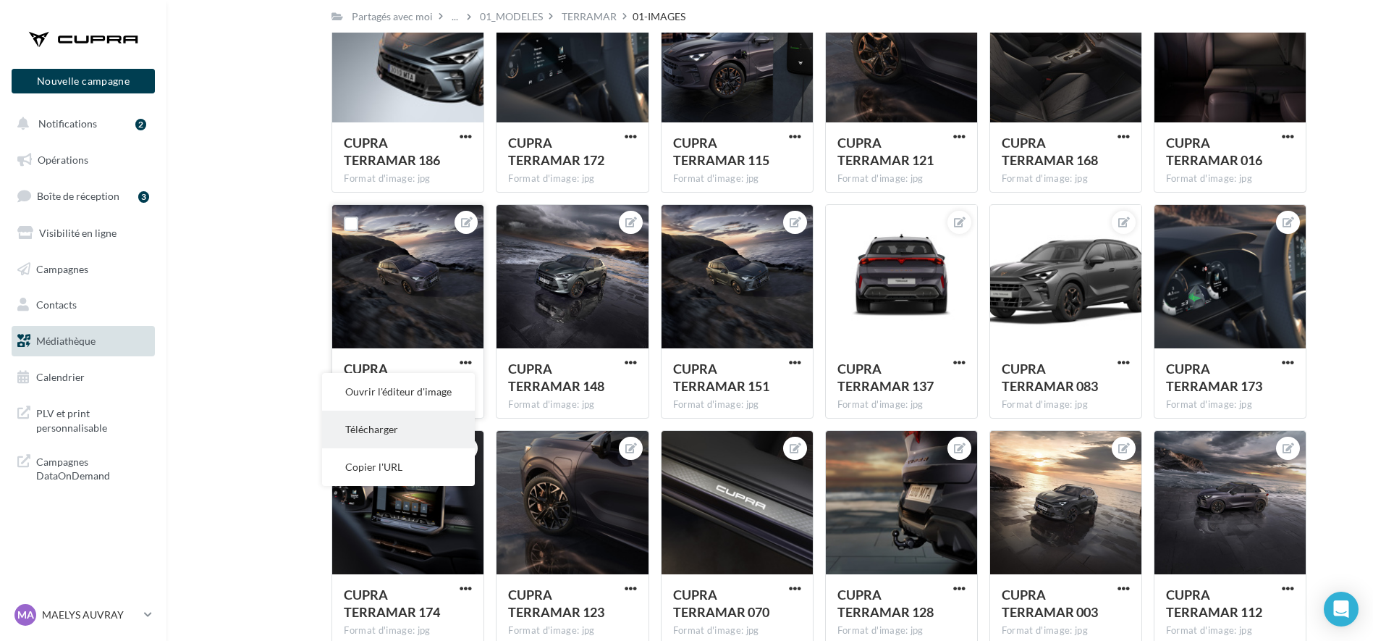
click at [411, 431] on button "Télécharger" at bounding box center [398, 429] width 153 height 38
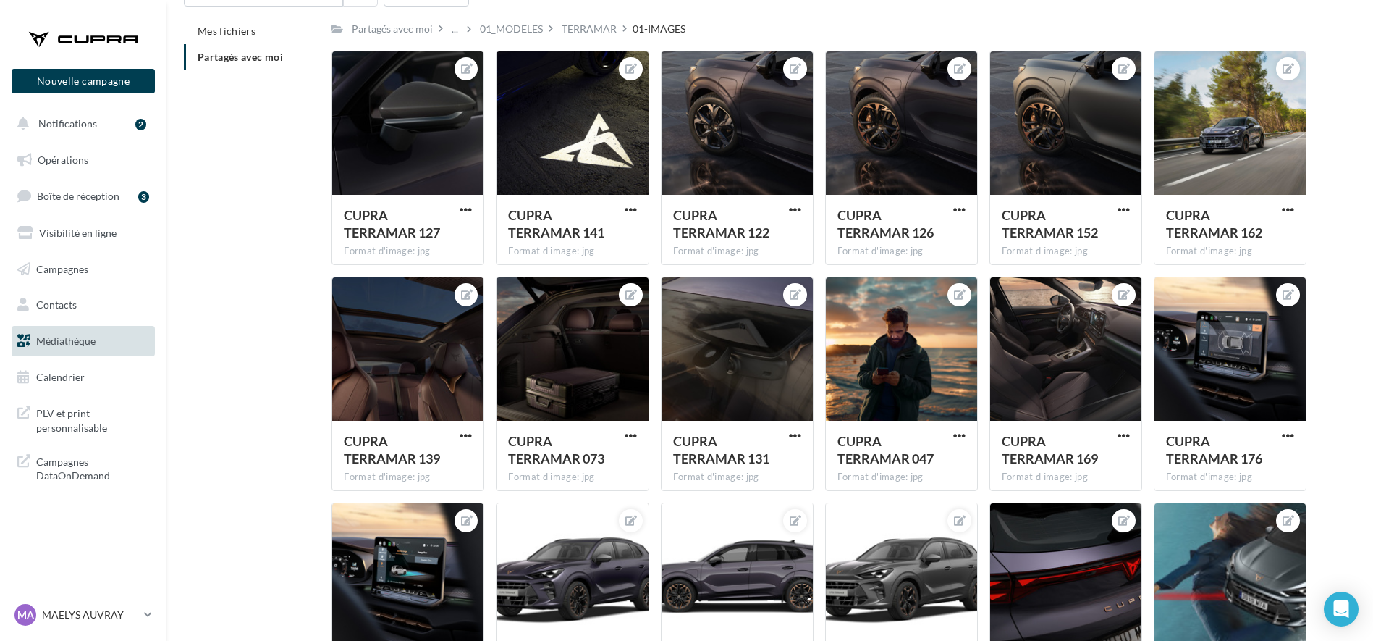
scroll to position [0, 0]
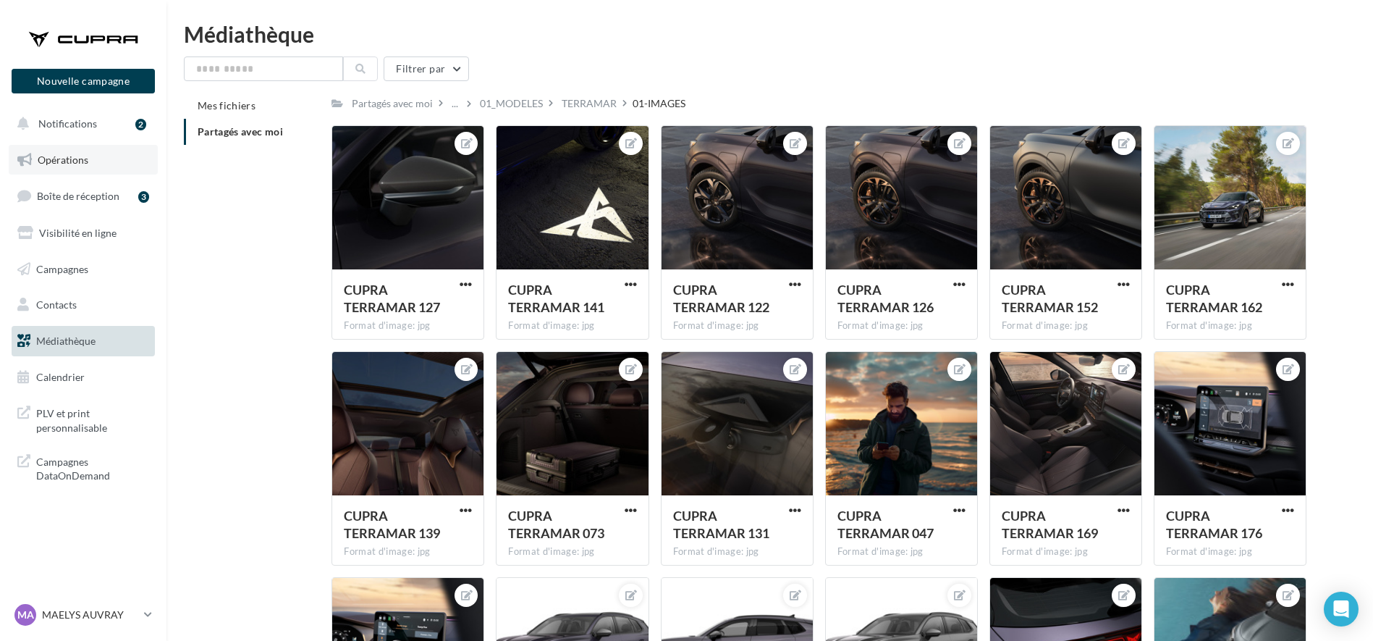
click at [53, 157] on span "Opérations" at bounding box center [63, 159] width 51 height 12
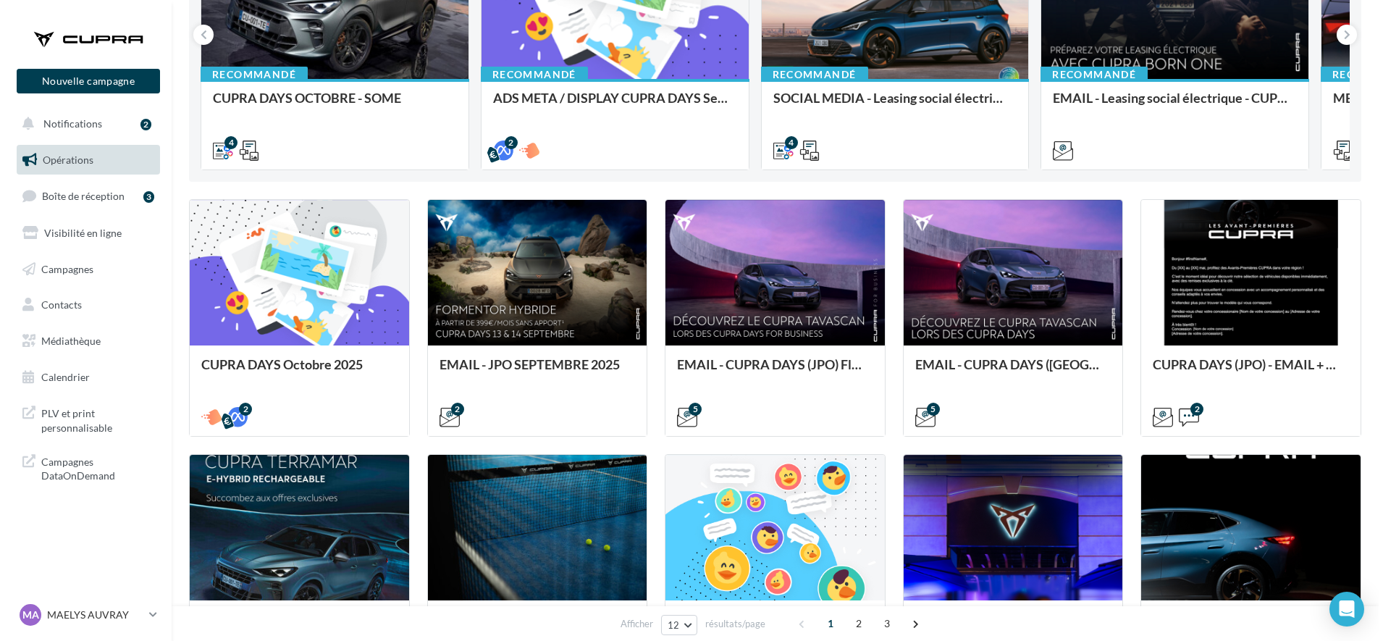
scroll to position [268, 0]
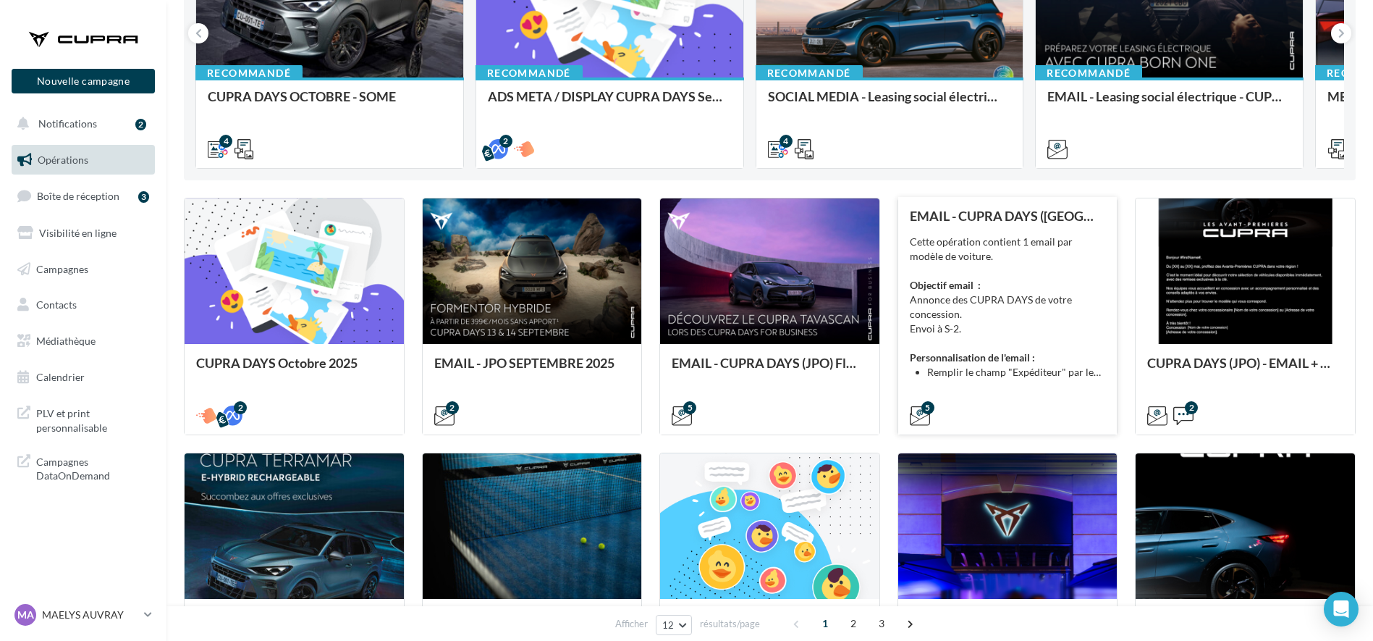
click at [936, 351] on strong "Personnalisation de l'email :" at bounding box center [972, 357] width 125 height 12
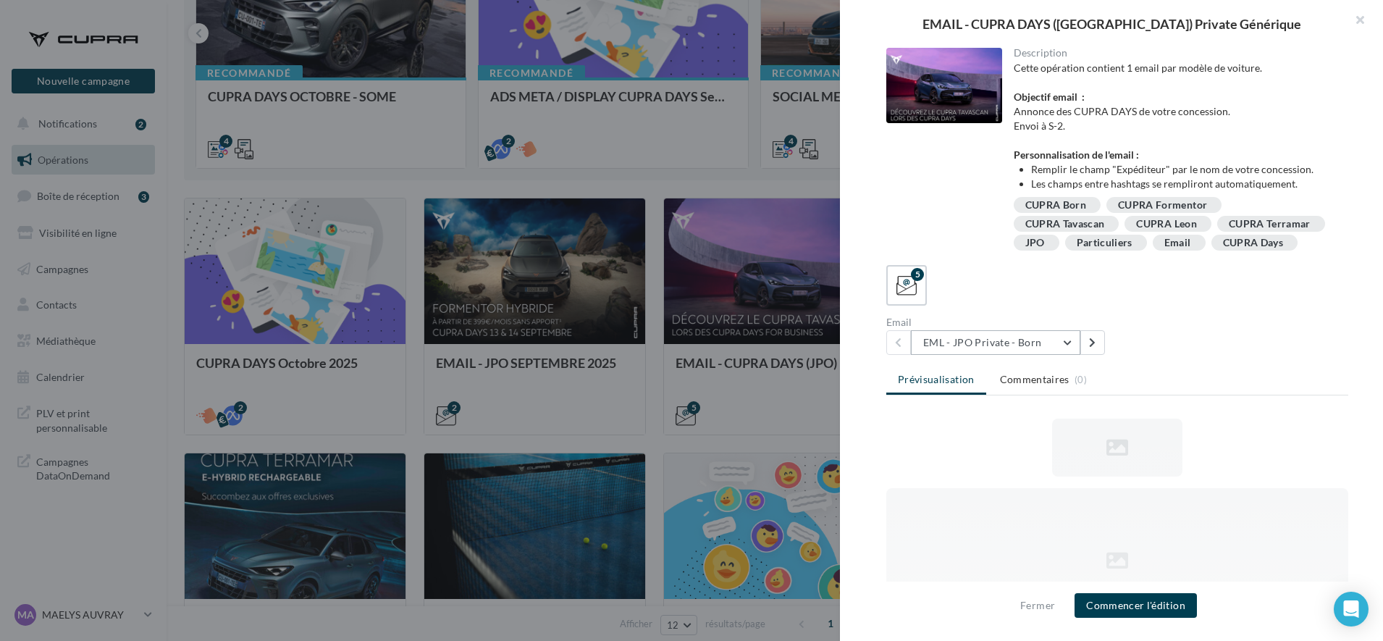
scroll to position [0, 0]
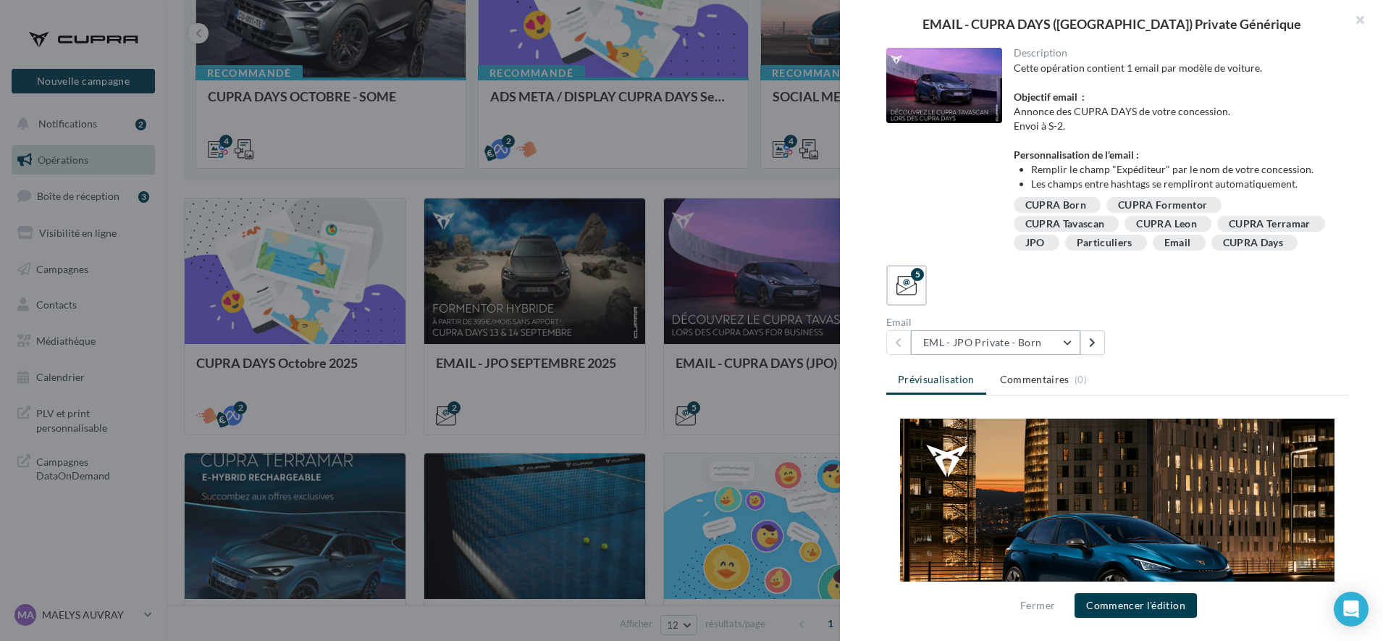
click at [957, 355] on button "EML - JPO Private - Born" at bounding box center [995, 342] width 169 height 25
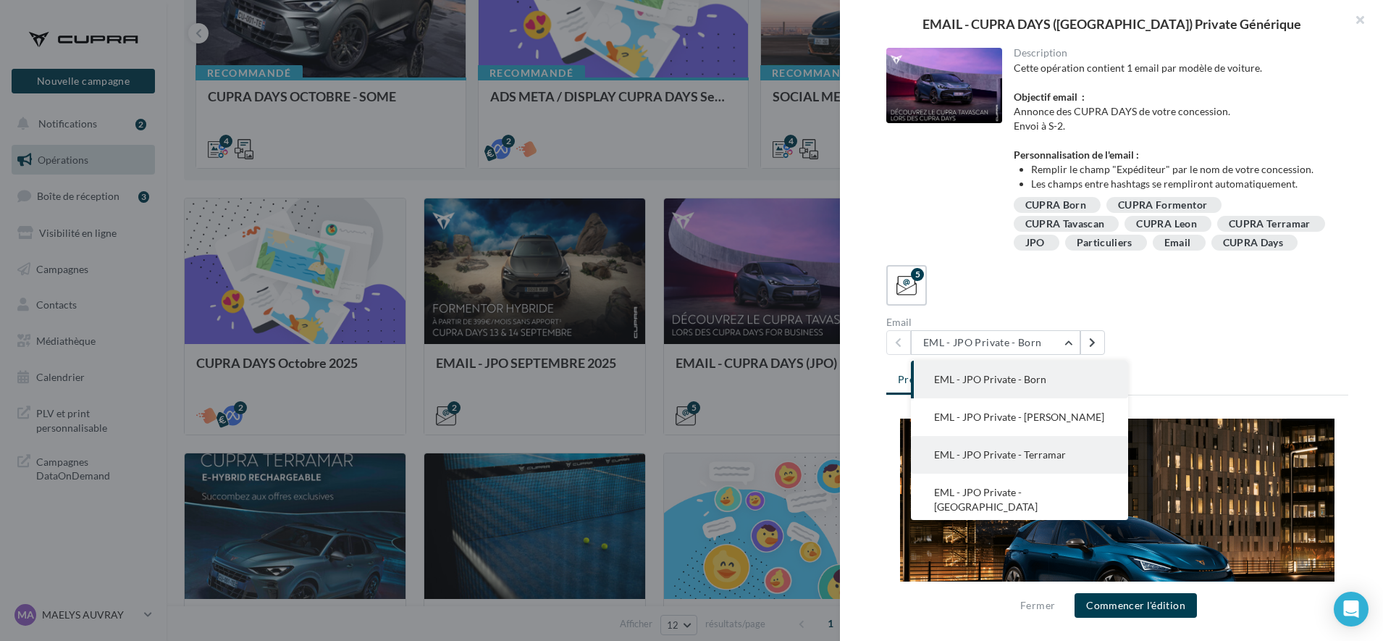
click at [1000, 460] on span "EML - JPO Private - Terramar" at bounding box center [1000, 454] width 132 height 12
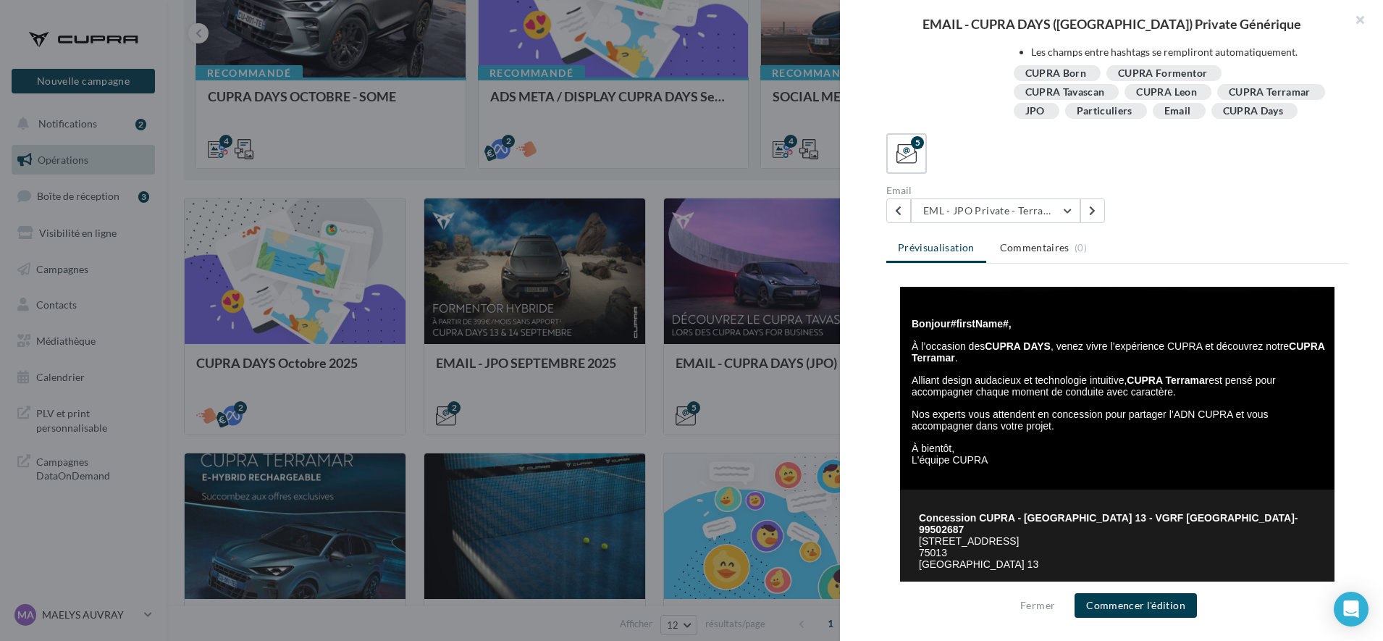
scroll to position [242, 0]
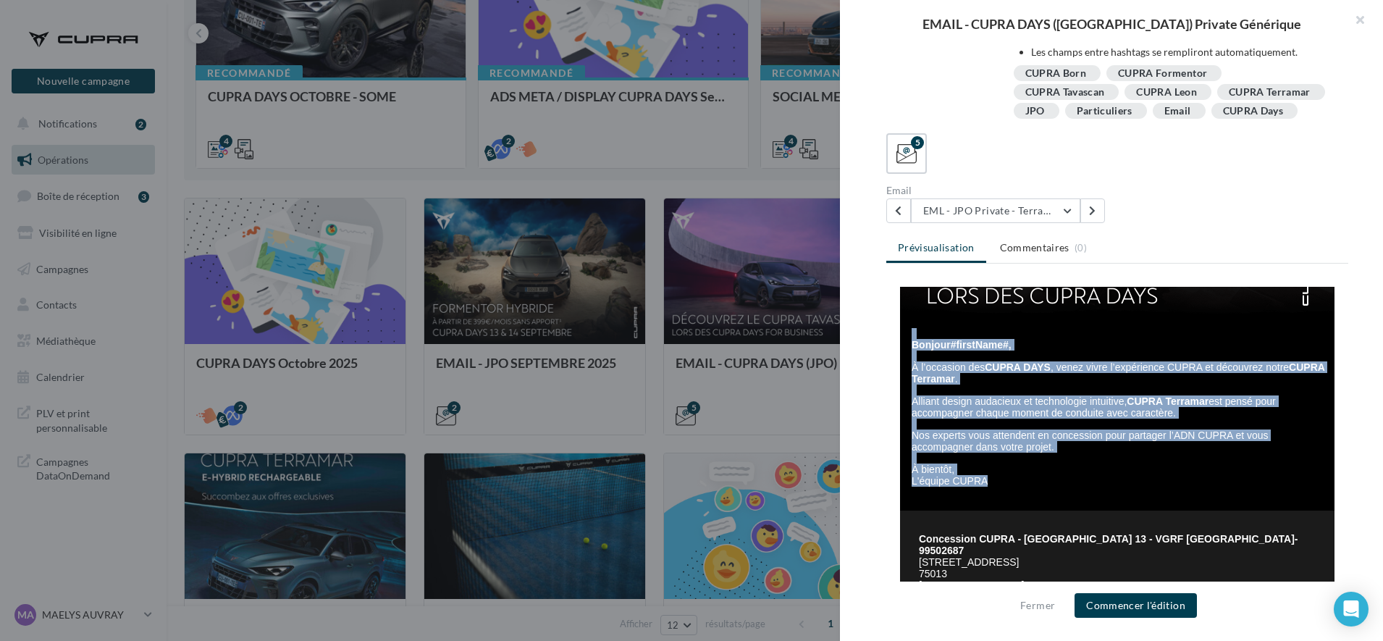
drag, startPoint x: 983, startPoint y: 481, endPoint x: 1765, endPoint y: 629, distance: 795.7
click at [886, 342] on html "Bonjour #firstName#, À l’occasion des CUPRA DAYS , venez vivre l’expérience CUP…" at bounding box center [1117, 418] width 462 height 746
copy tbody "Bonjour #firstName#, À l’occasion des CUPRA DAYS , venez vivre l’expérience CUP…"
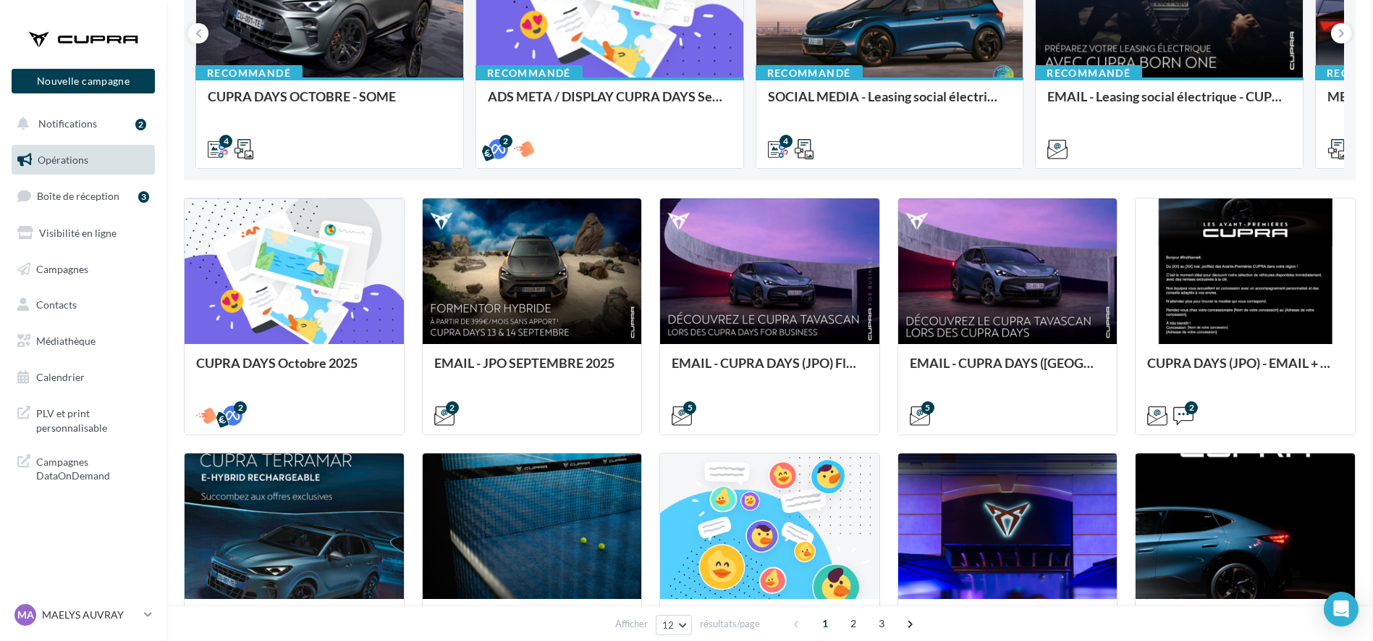
click at [593, 376] on div "EMAIL - JPO SEPTEMBRE 2025" at bounding box center [532, 369] width 196 height 29
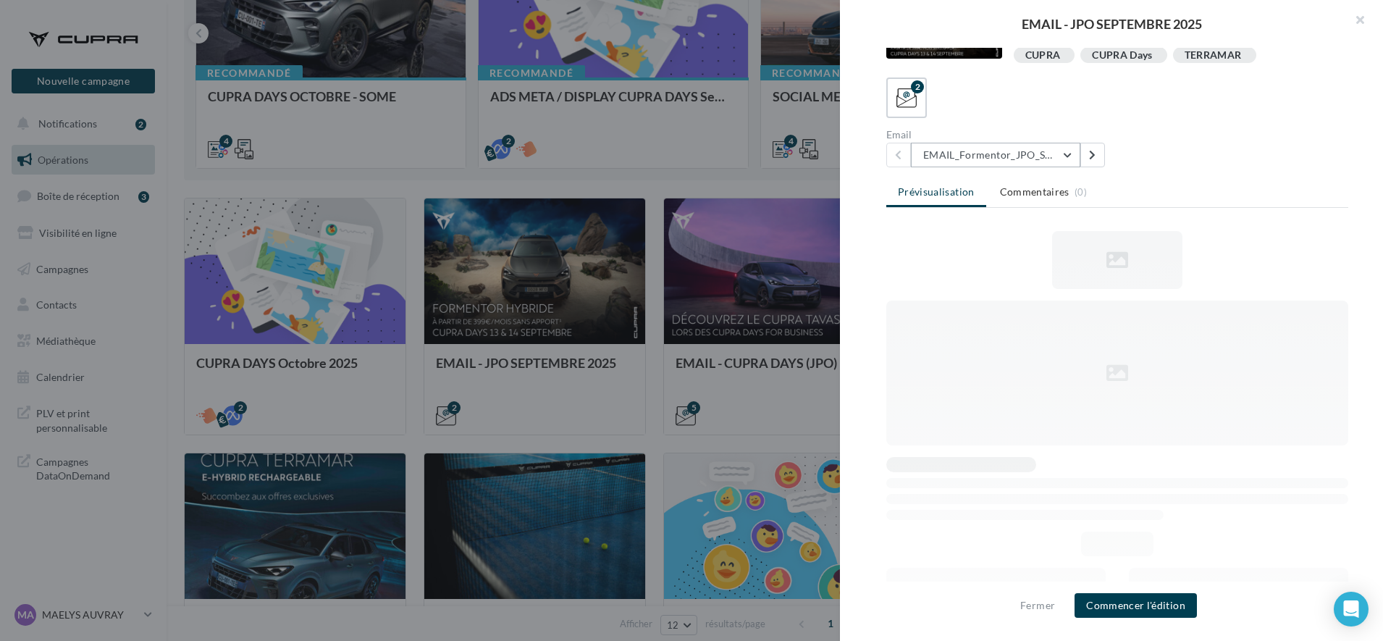
click at [1018, 151] on div "2 Email EMAIL_Formentor_JPO_Septembre EMAIL_Formentor_JPO_Septembre EMAIL_Terra…" at bounding box center [1117, 122] width 462 height 90
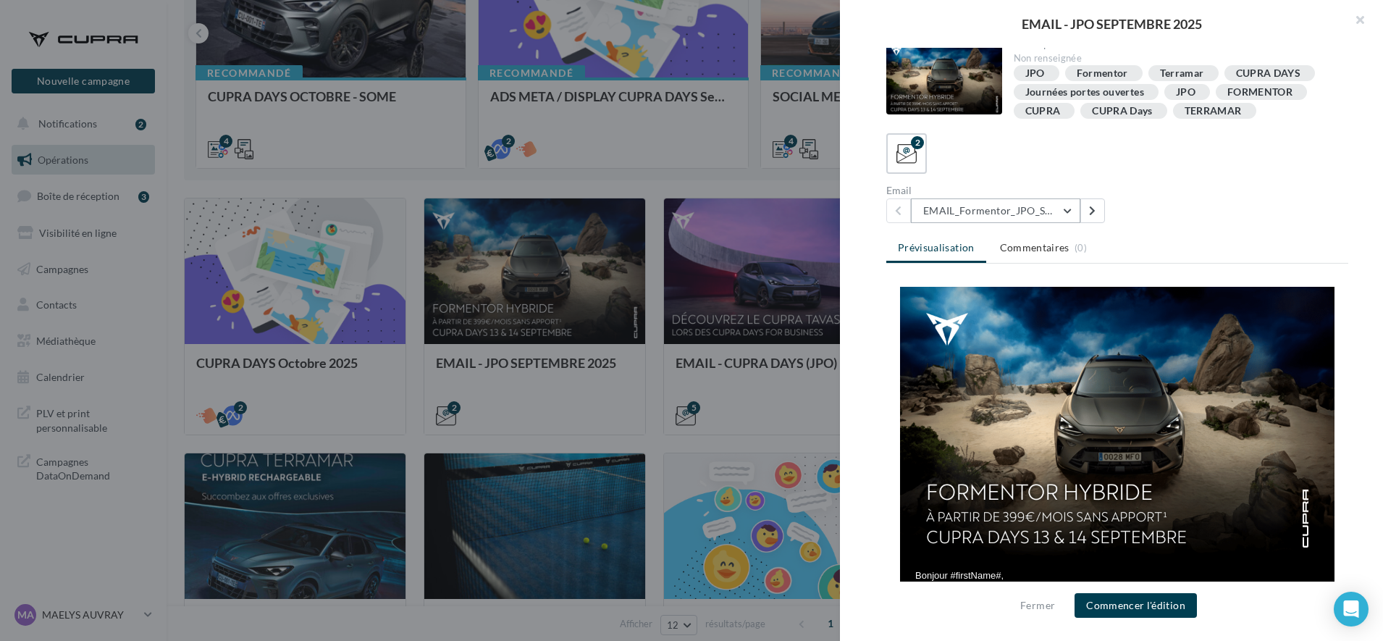
click at [984, 216] on button "EMAIL_Formentor_JPO_Septembre" at bounding box center [995, 210] width 169 height 25
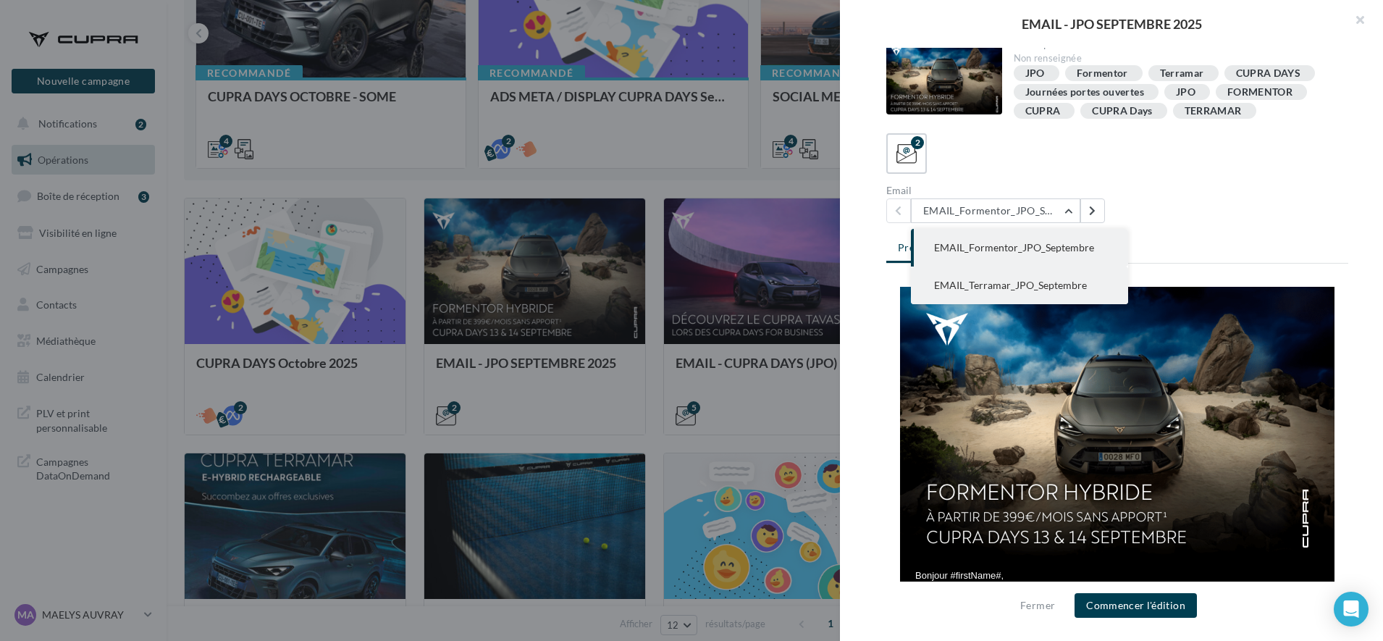
click at [984, 289] on span "EMAIL_Terramar_JPO_Septembre" at bounding box center [1010, 285] width 153 height 12
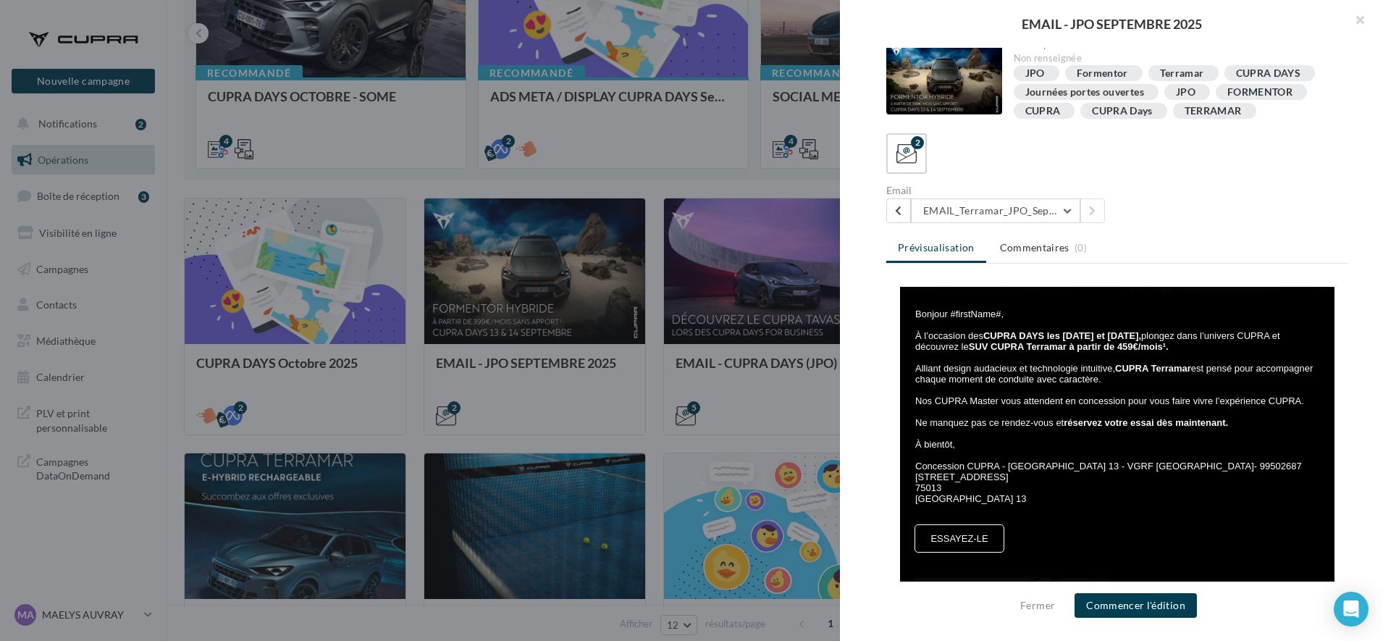
scroll to position [263, 0]
click at [967, 211] on button "EMAIL_Terramar_JPO_Septembre" at bounding box center [995, 210] width 169 height 25
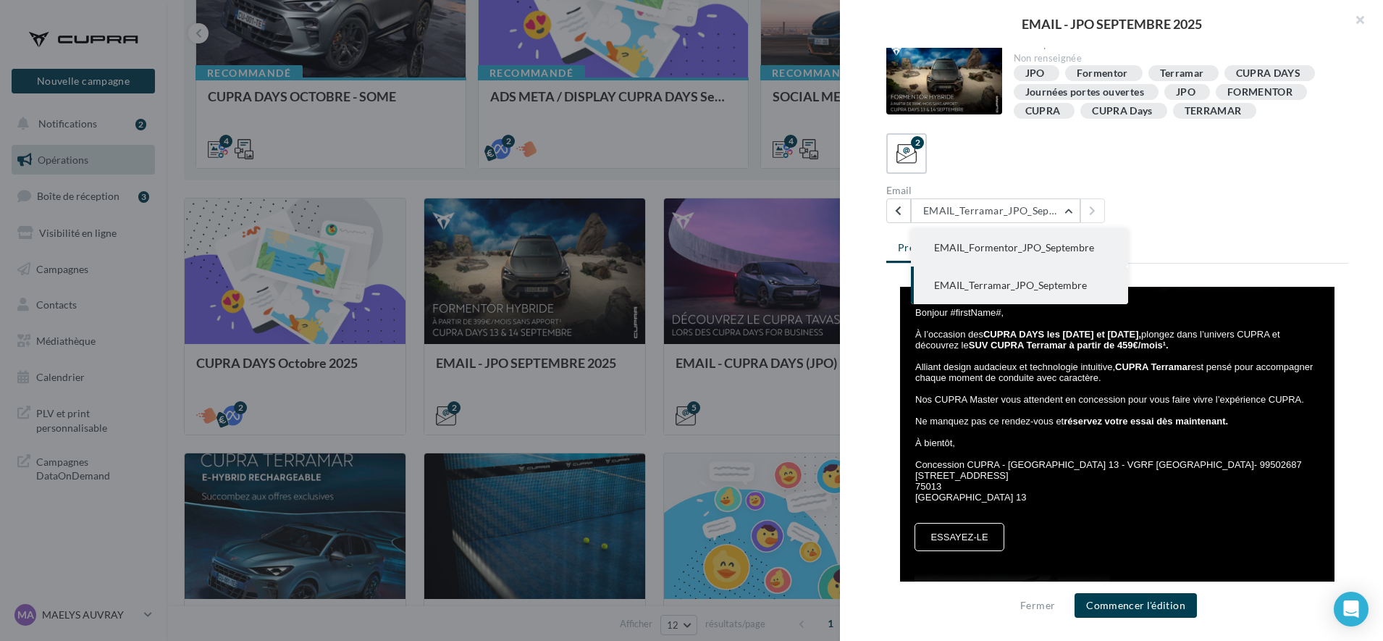
click at [969, 257] on button "EMAIL_Formentor_JPO_Septembre" at bounding box center [1019, 248] width 217 height 38
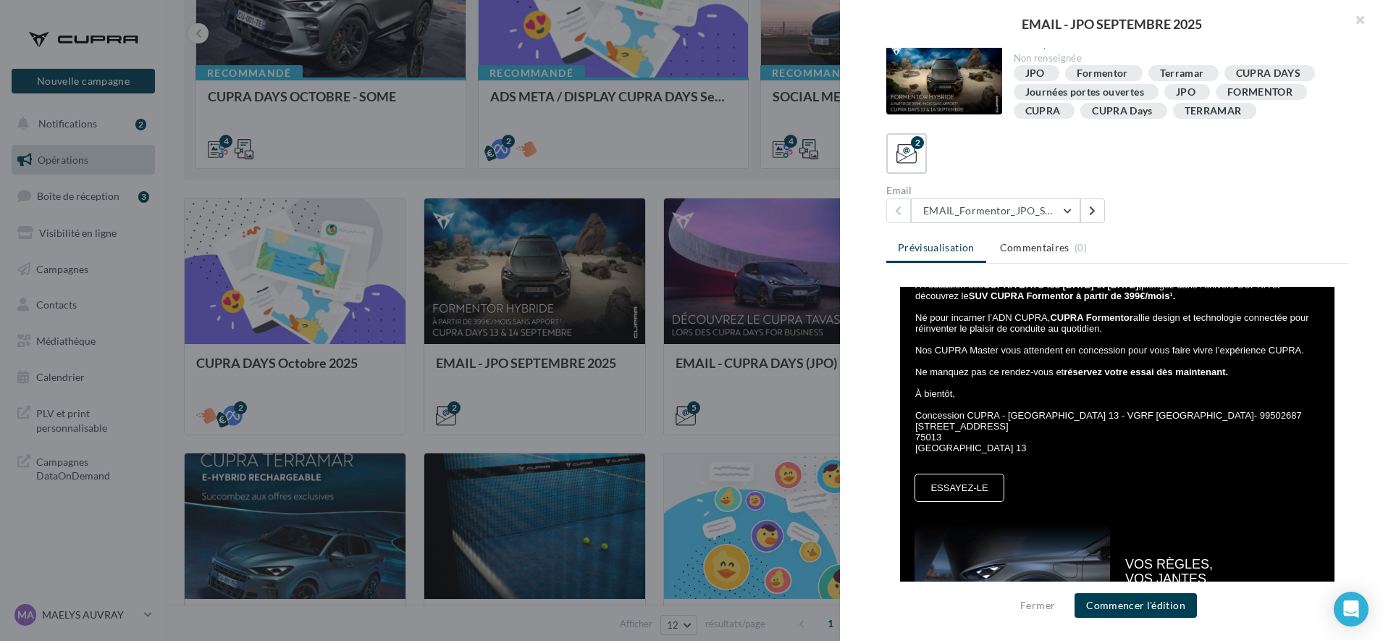
scroll to position [270, 0]
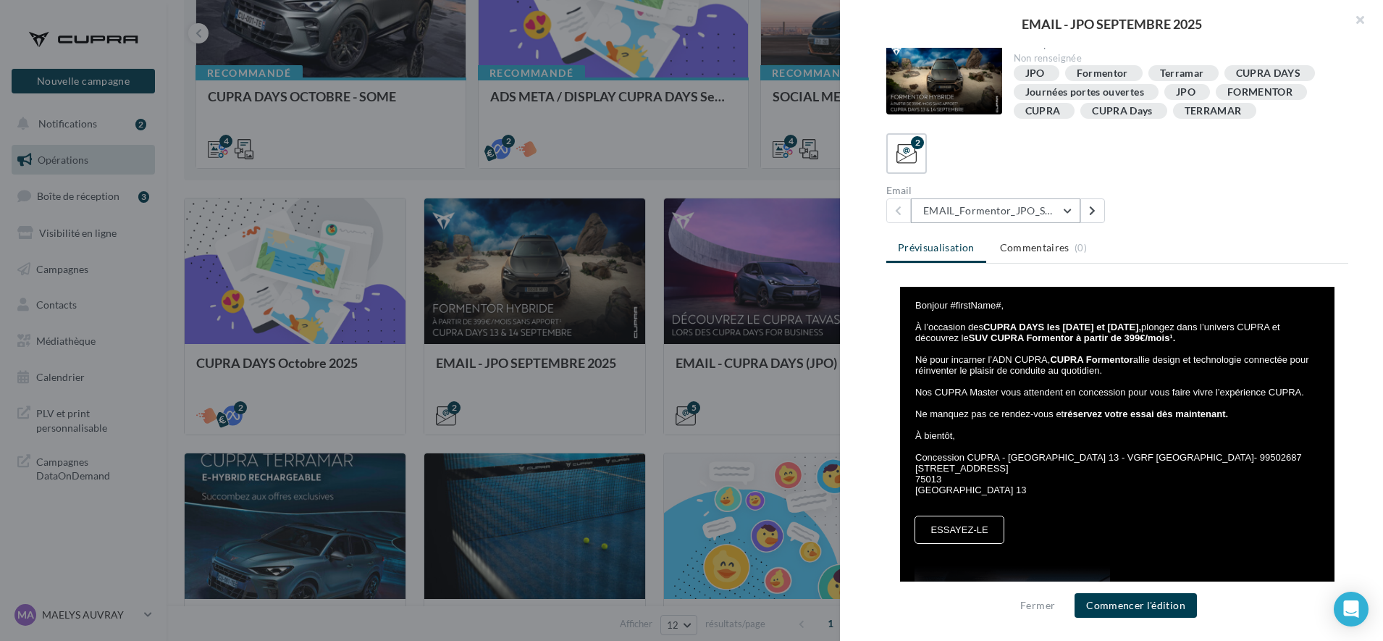
click at [983, 204] on button "EMAIL_Formentor_JPO_Septembre" at bounding box center [995, 210] width 169 height 25
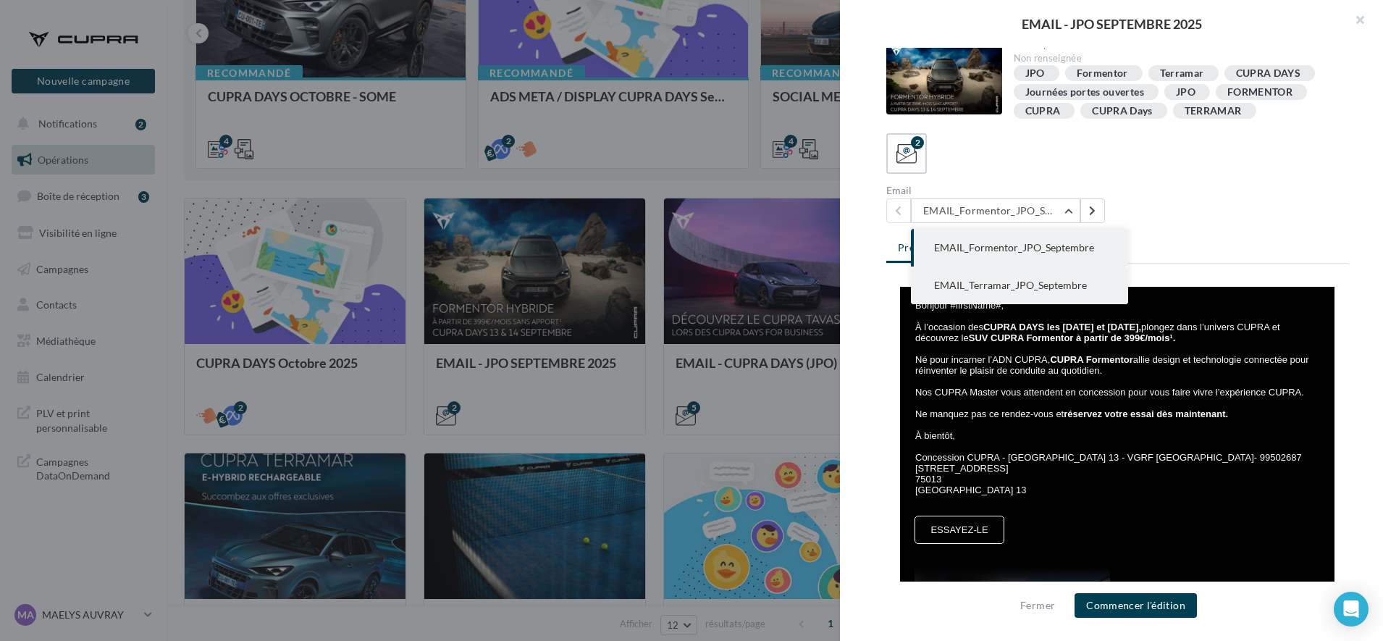
click at [969, 284] on span "EMAIL_Terramar_JPO_Septembre" at bounding box center [1010, 285] width 153 height 12
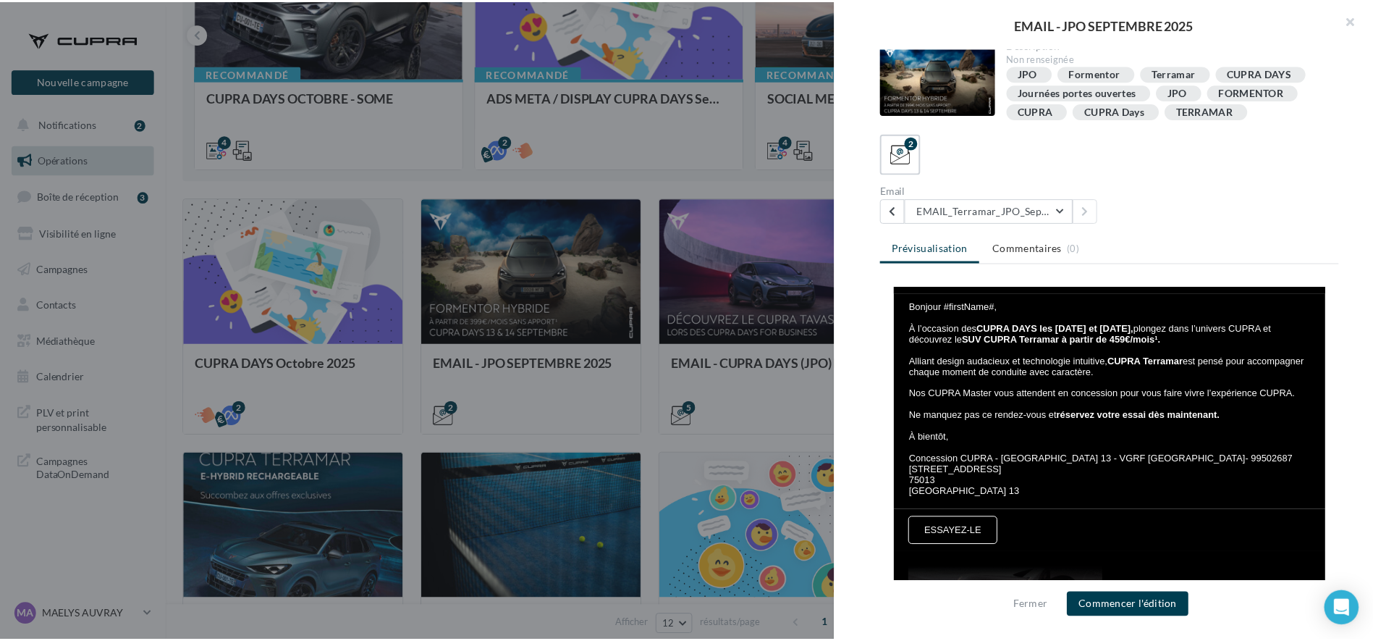
scroll to position [289, 0]
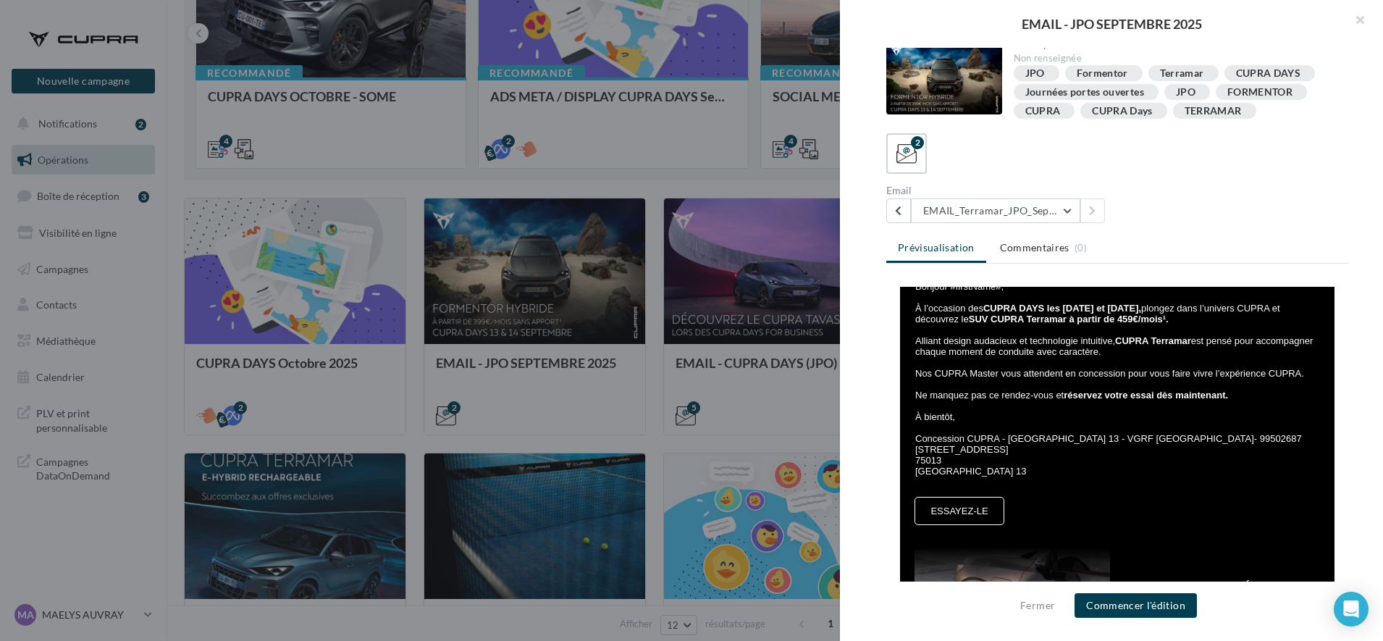
drag, startPoint x: 955, startPoint y: 418, endPoint x: 905, endPoint y: 305, distance: 123.5
click at [915, 305] on div "Bonjour #firstName#, À l’occasion des CUPRA DAYS les 13 et 14 septembre, plonge…" at bounding box center [1117, 377] width 404 height 195
copy div "À l’occasion des CUPRA DAYS les 13 et 14 septembre, plongez dans l’univers CUPR…"
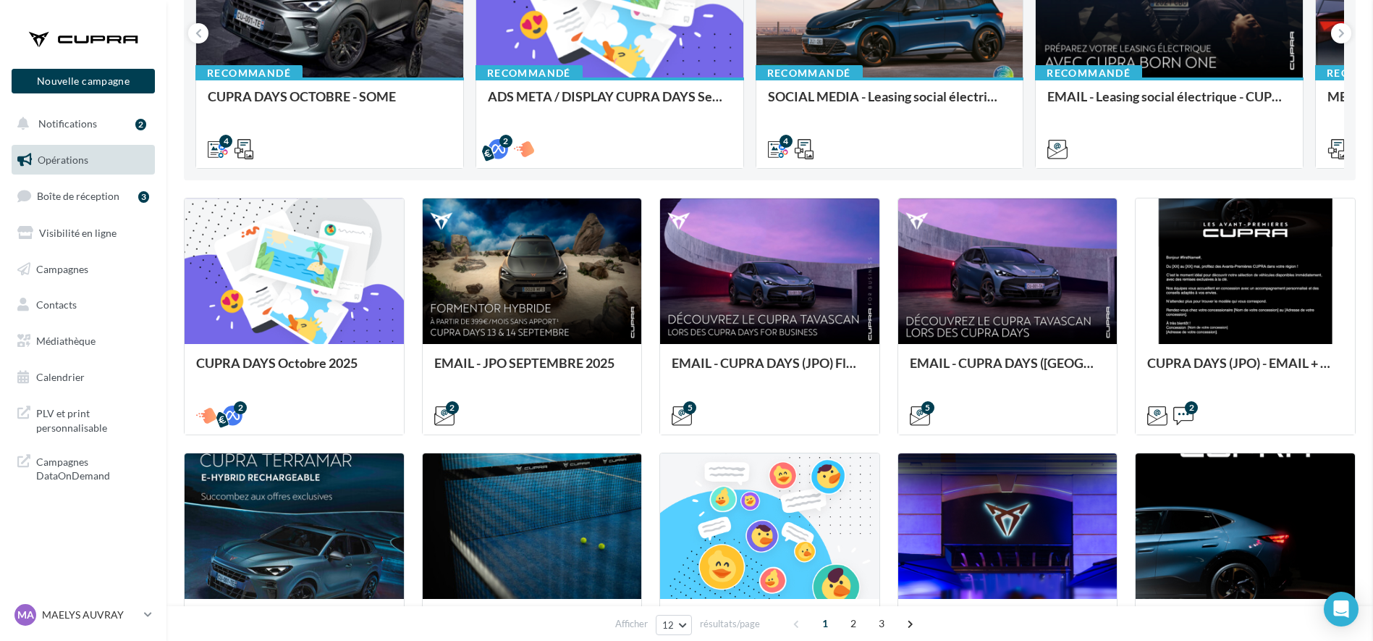
click at [80, 344] on span "Médiathèque" at bounding box center [65, 340] width 59 height 12
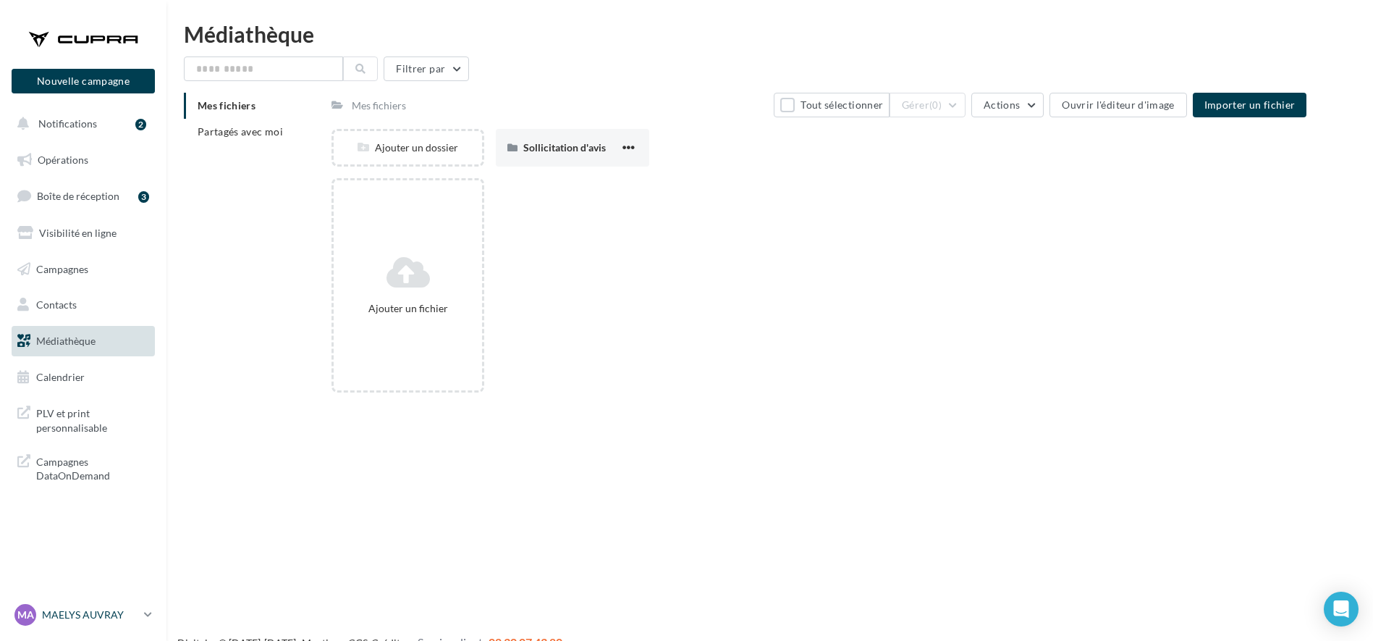
click at [101, 616] on p "MAELYS AUVRAY" at bounding box center [90, 614] width 96 height 14
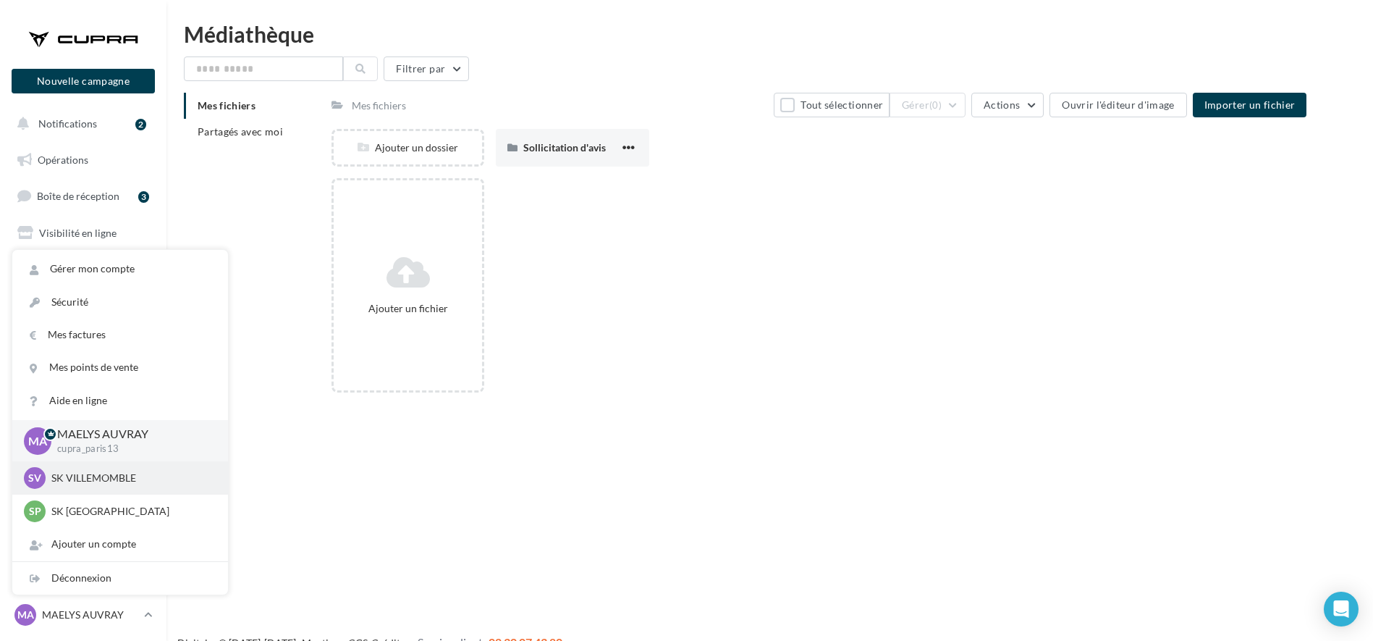
click at [84, 474] on p "SK VILLEMOMBLE" at bounding box center [130, 478] width 159 height 14
